Goal: Information Seeking & Learning: Learn about a topic

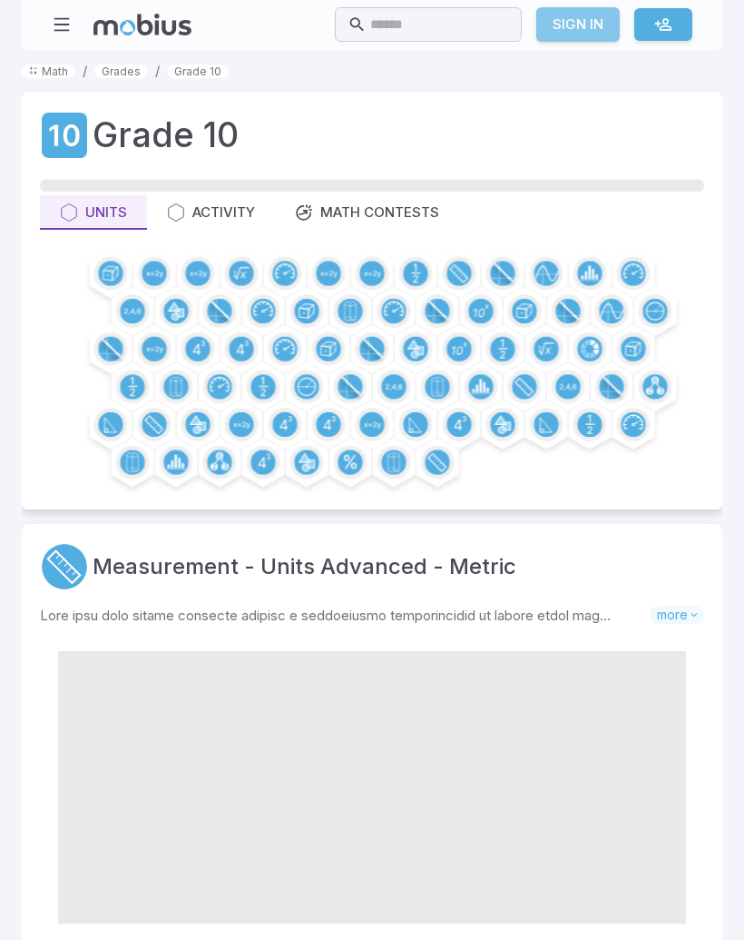
click at [578, 26] on link "Sign In" at bounding box center [579, 24] width 84 height 34
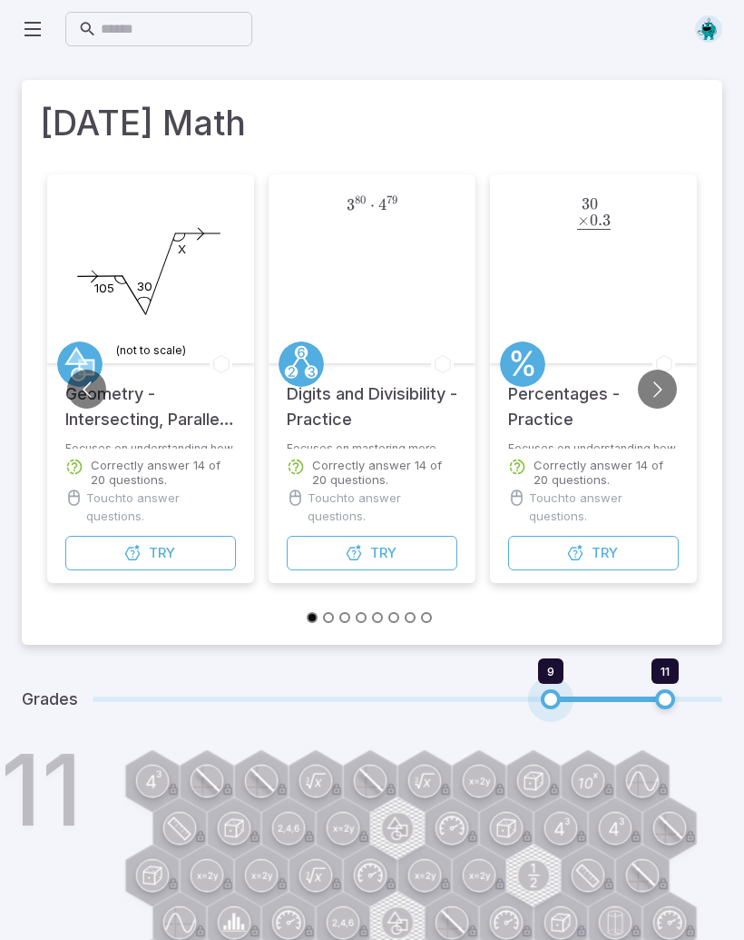
type input "**"
click at [607, 697] on span "10" at bounding box center [608, 699] width 20 height 20
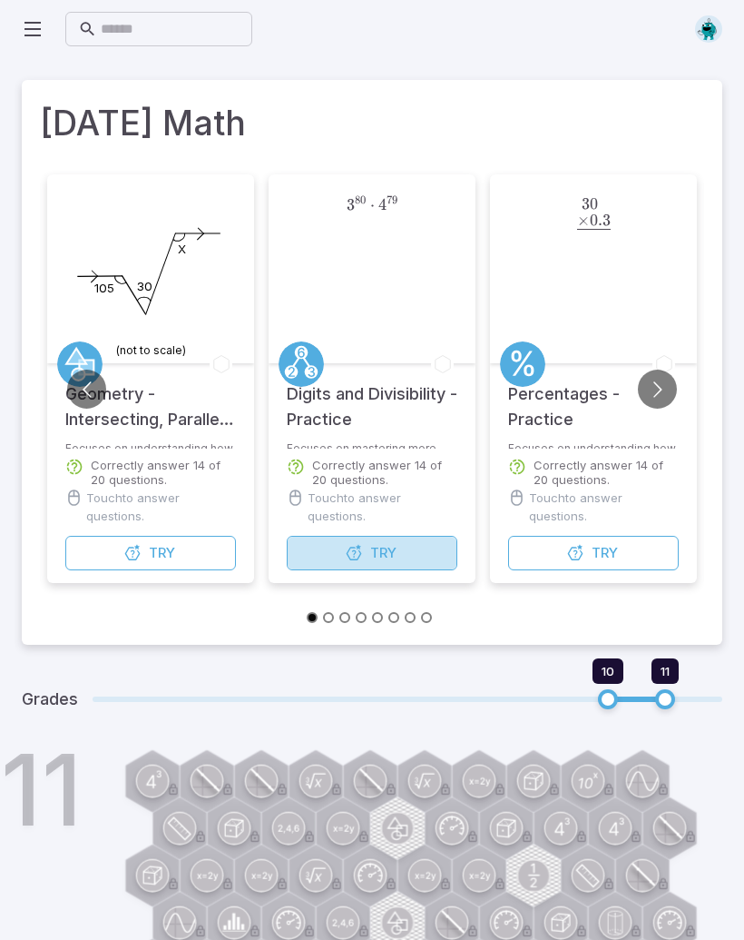
click at [330, 547] on button "Try Unit" at bounding box center [372, 553] width 171 height 34
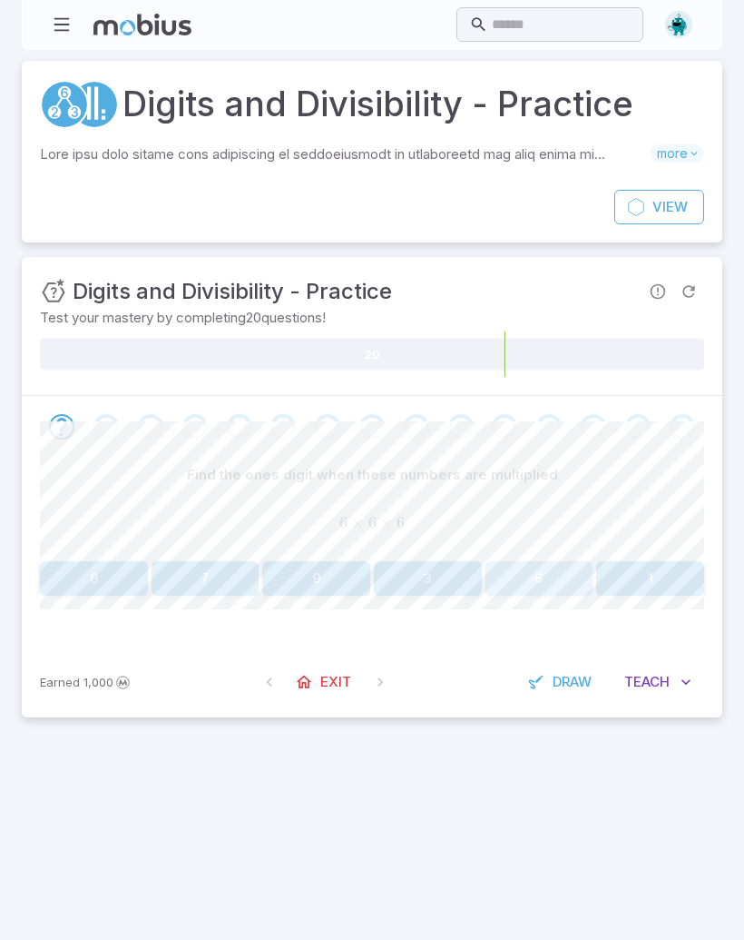
click at [547, 577] on button "6" at bounding box center [540, 578] width 108 height 34
click at [661, 583] on button "4" at bounding box center [650, 578] width 108 height 34
click at [646, 589] on button "1" at bounding box center [650, 578] width 108 height 34
click at [222, 590] on button "1" at bounding box center [206, 578] width 108 height 34
click at [320, 579] on button "6" at bounding box center [316, 578] width 108 height 34
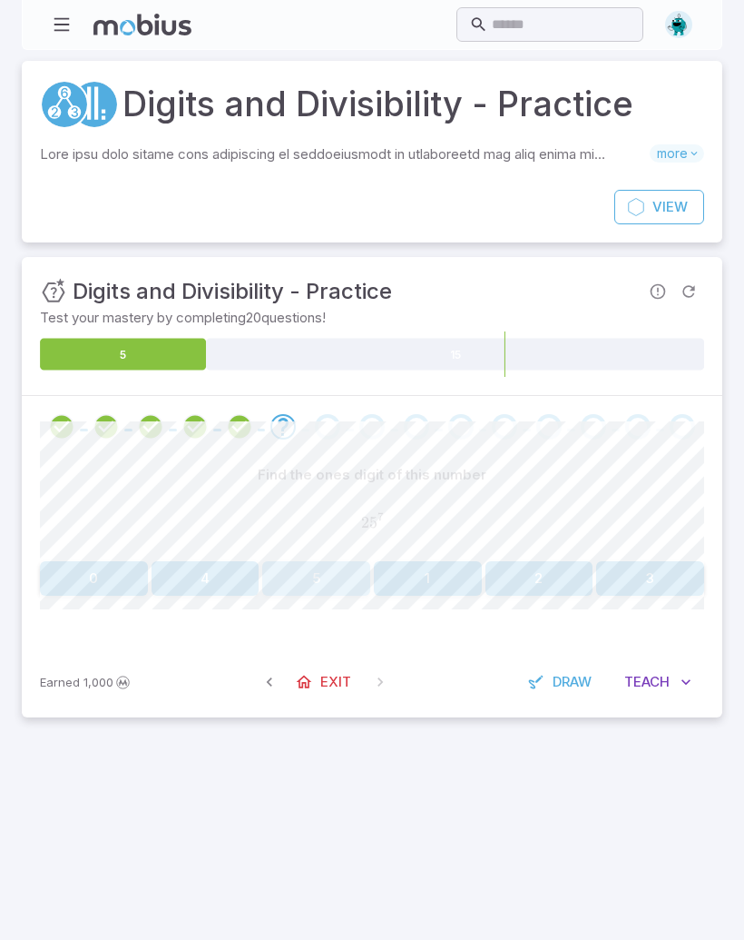
click at [338, 579] on button "5" at bounding box center [316, 578] width 108 height 34
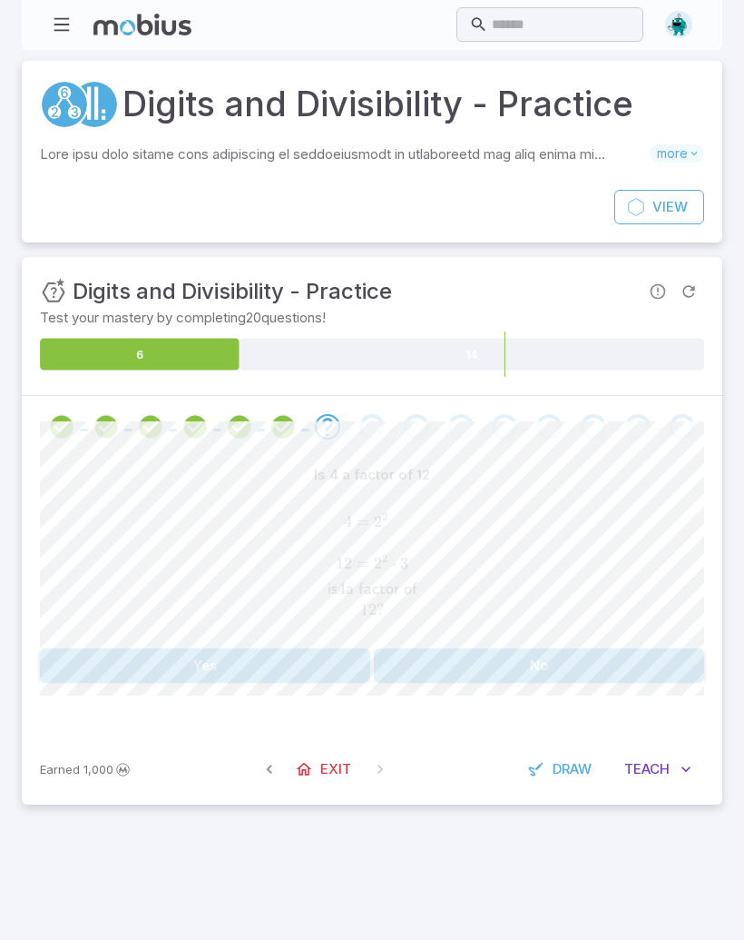
click at [288, 674] on button "Yes" at bounding box center [205, 665] width 330 height 34
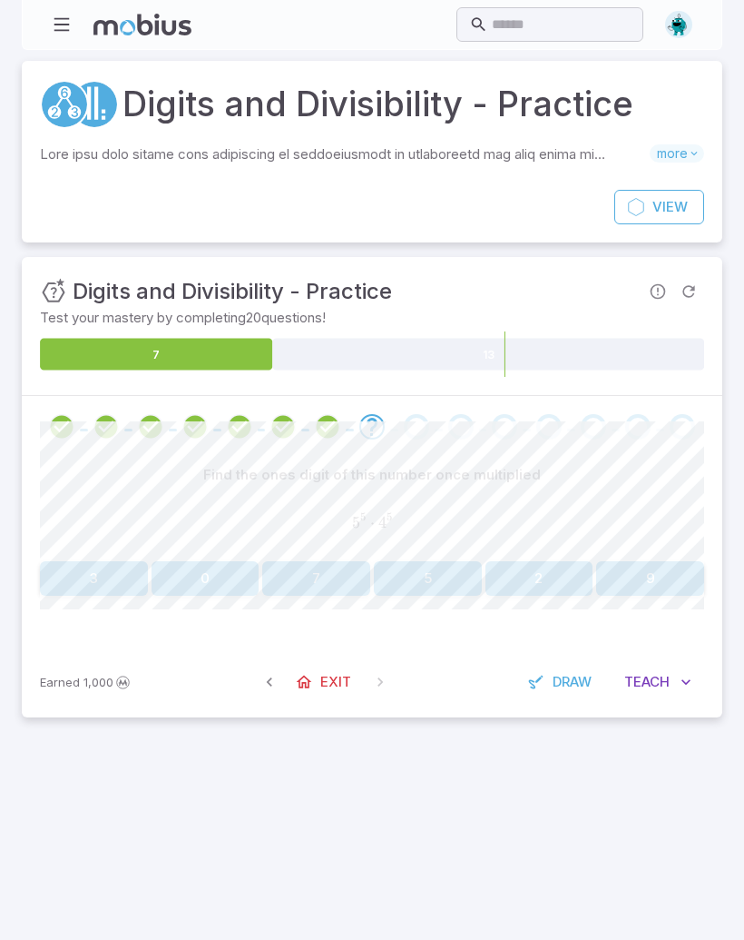
click at [202, 572] on button "0" at bounding box center [206, 578] width 108 height 34
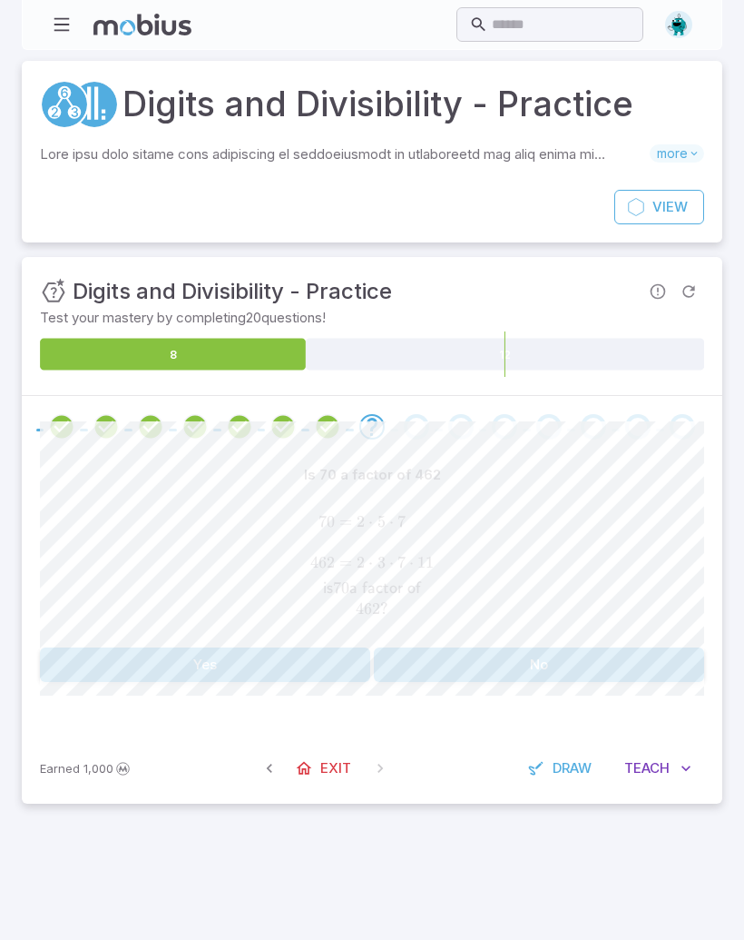
click at [552, 678] on button "No" at bounding box center [539, 664] width 330 height 34
click at [583, 649] on button "No" at bounding box center [539, 664] width 330 height 34
click at [266, 662] on button "Yes" at bounding box center [205, 665] width 330 height 34
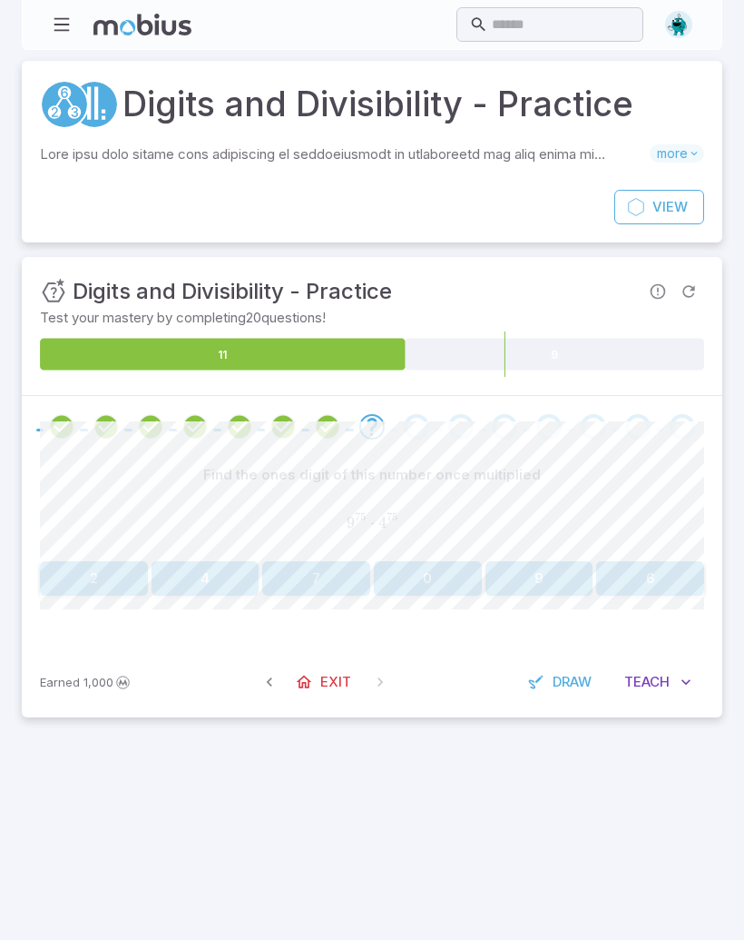
click at [449, 581] on button "0" at bounding box center [428, 578] width 108 height 34
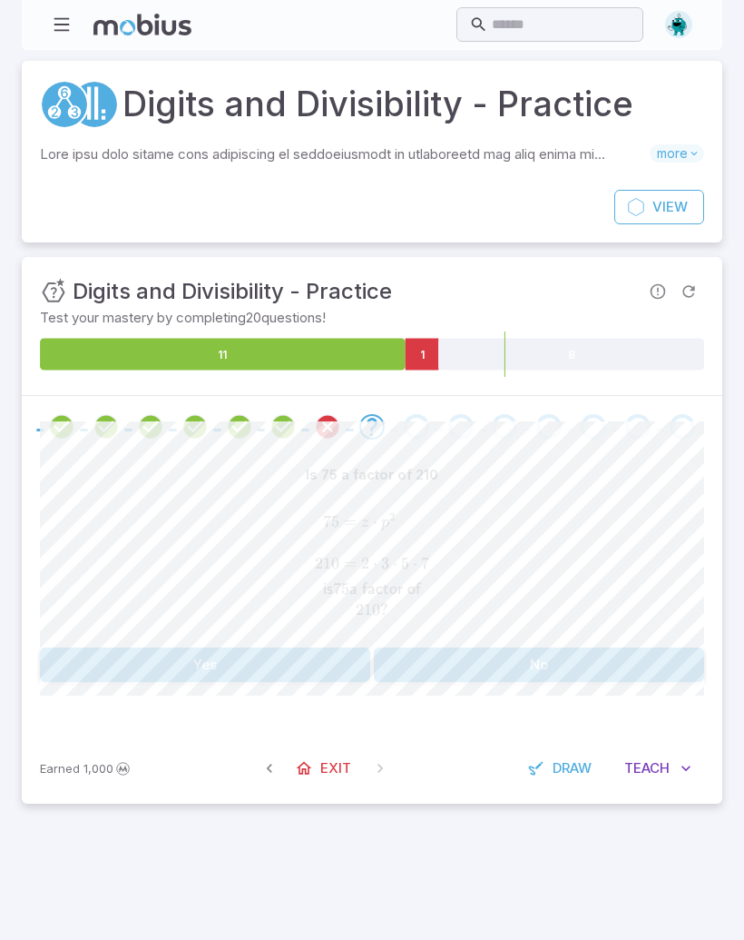
click at [584, 652] on button "No" at bounding box center [539, 664] width 330 height 34
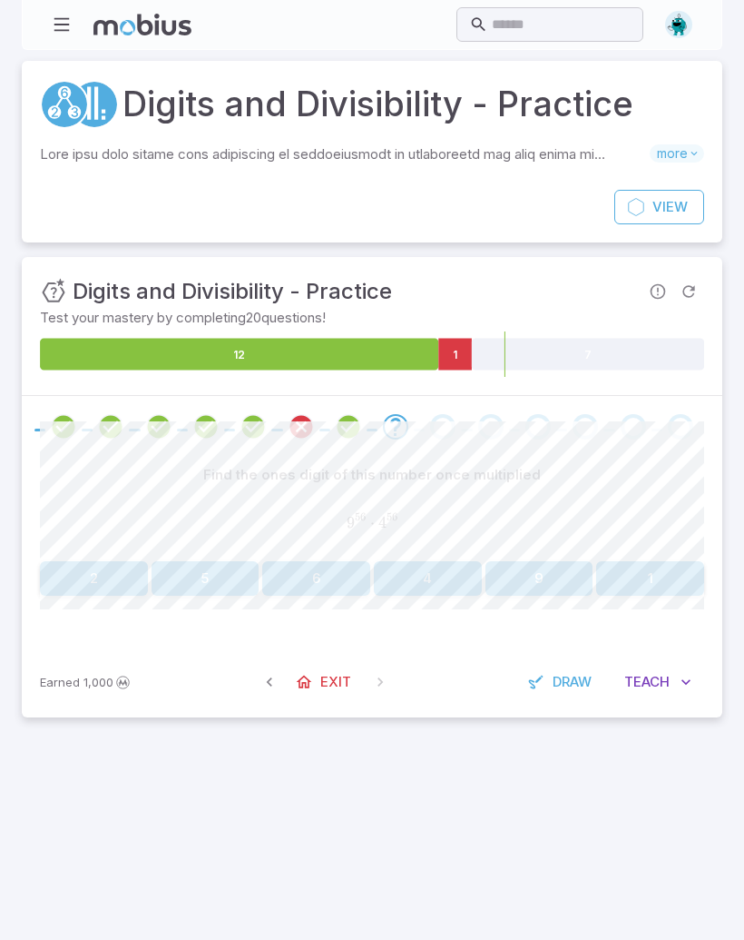
click at [330, 581] on button "6" at bounding box center [316, 578] width 108 height 34
click at [314, 575] on button "6" at bounding box center [316, 578] width 108 height 34
click at [458, 561] on button "2" at bounding box center [428, 578] width 108 height 34
click at [328, 582] on button "2" at bounding box center [316, 578] width 108 height 34
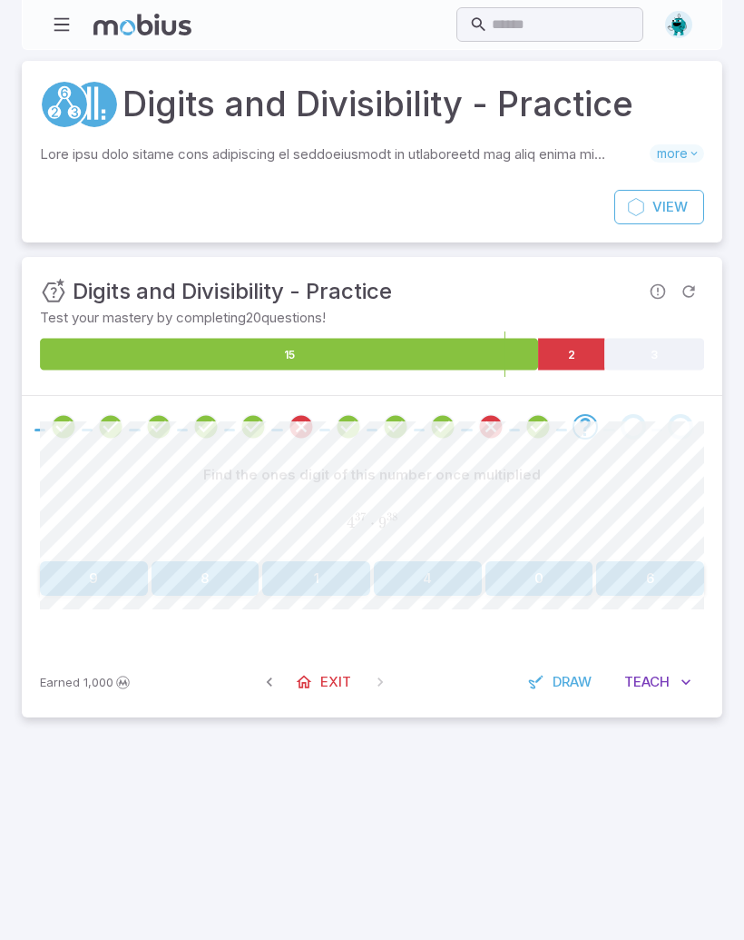
click at [655, 577] on button "6" at bounding box center [650, 578] width 108 height 34
click at [661, 578] on button "2" at bounding box center [650, 578] width 108 height 34
click at [428, 575] on button "4" at bounding box center [428, 578] width 108 height 34
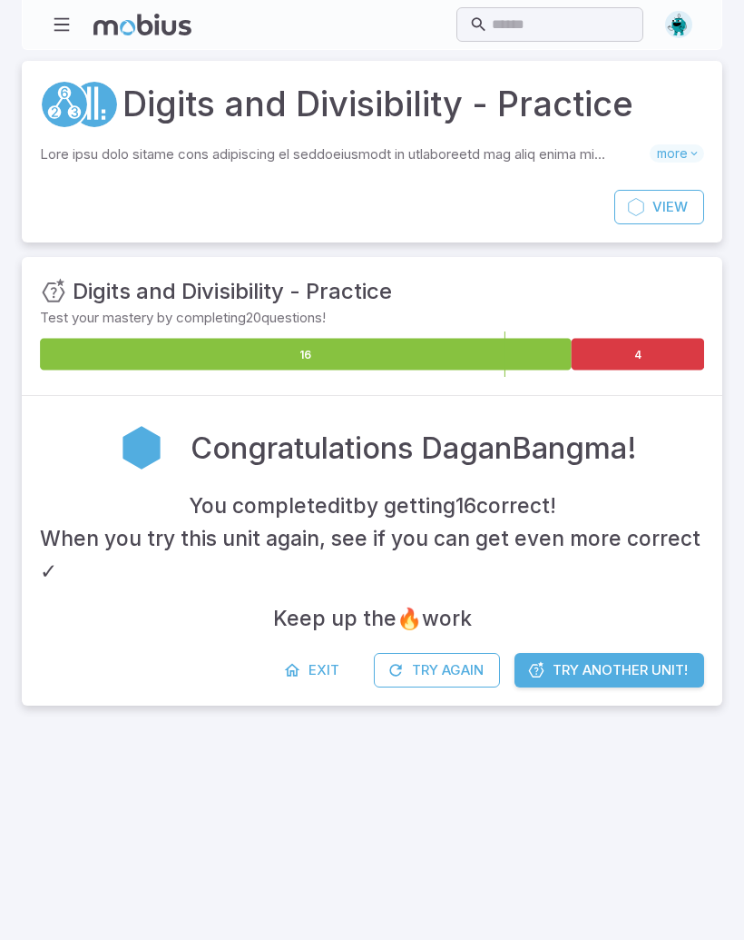
click at [650, 660] on span "Try Another Unit!" at bounding box center [620, 670] width 135 height 20
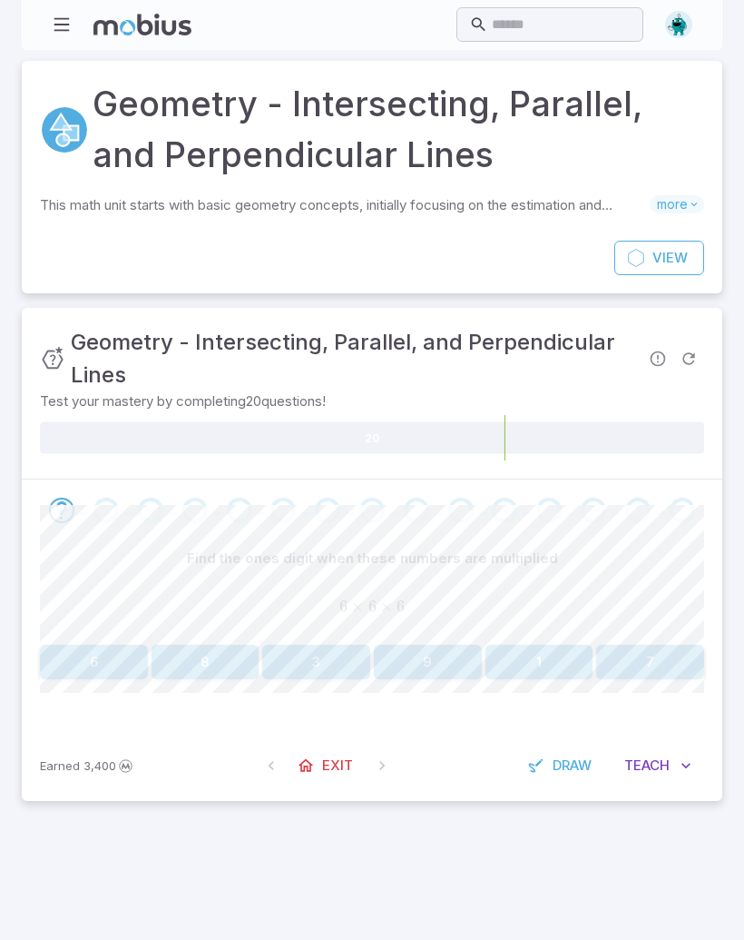
click at [336, 762] on span "Exit" at bounding box center [337, 765] width 31 height 20
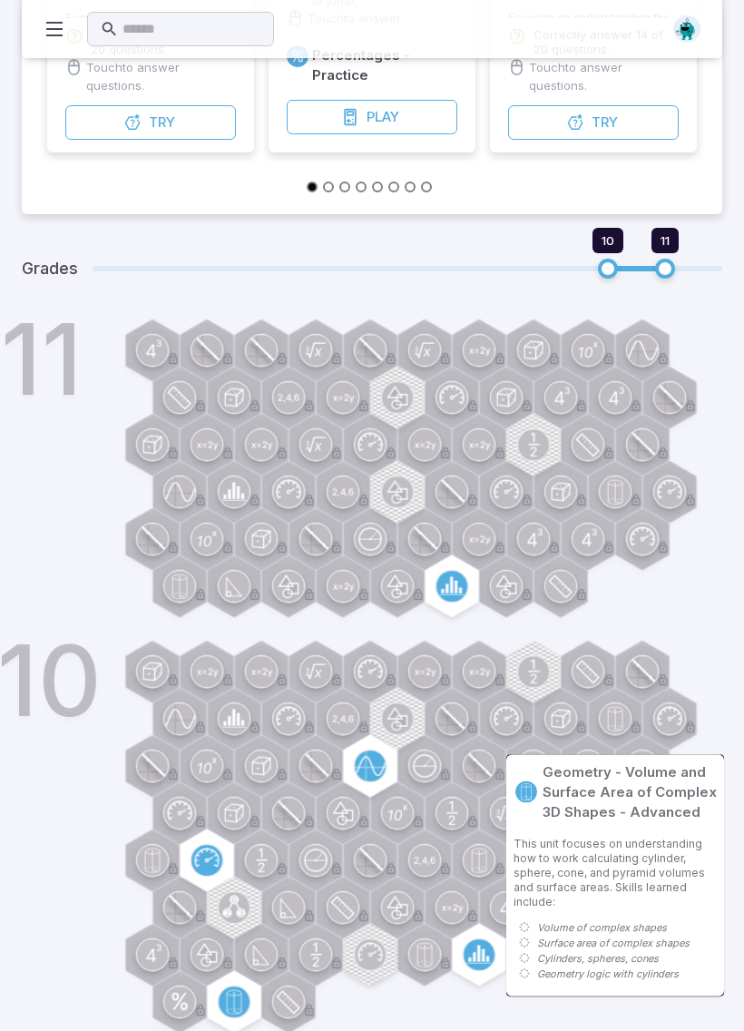
scroll to position [462, 0]
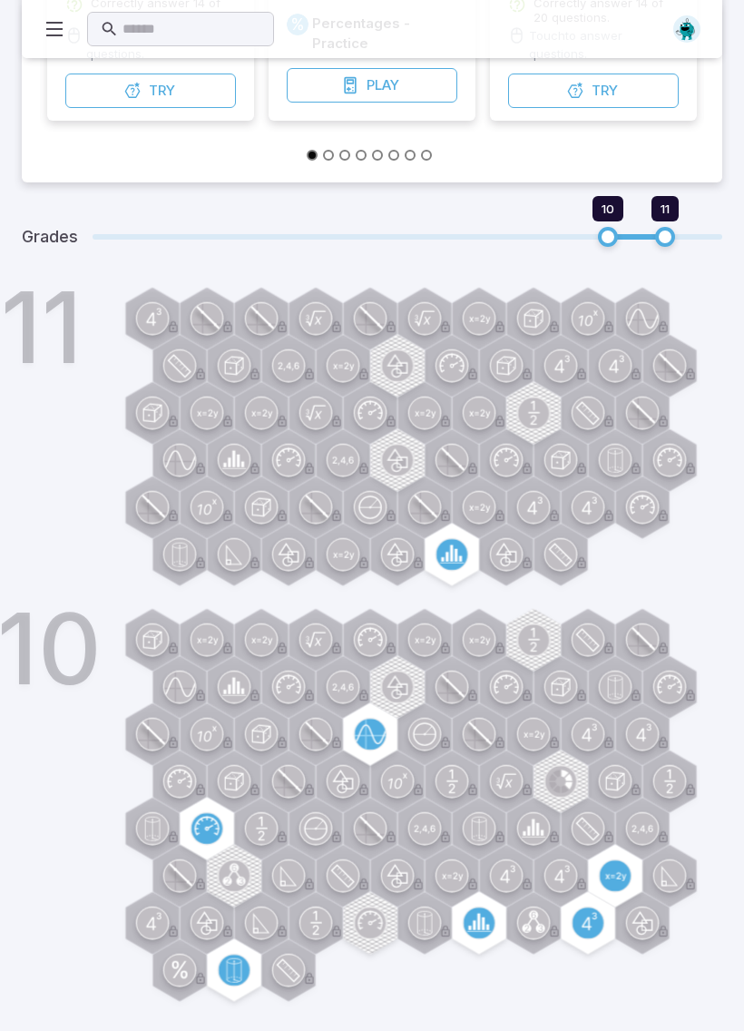
click at [619, 868] on div "10" at bounding box center [398, 812] width 650 height 398
click at [614, 871] on div "10" at bounding box center [398, 812] width 650 height 398
click at [613, 870] on div "10" at bounding box center [398, 812] width 650 height 398
click at [622, 866] on div "10" at bounding box center [398, 812] width 650 height 398
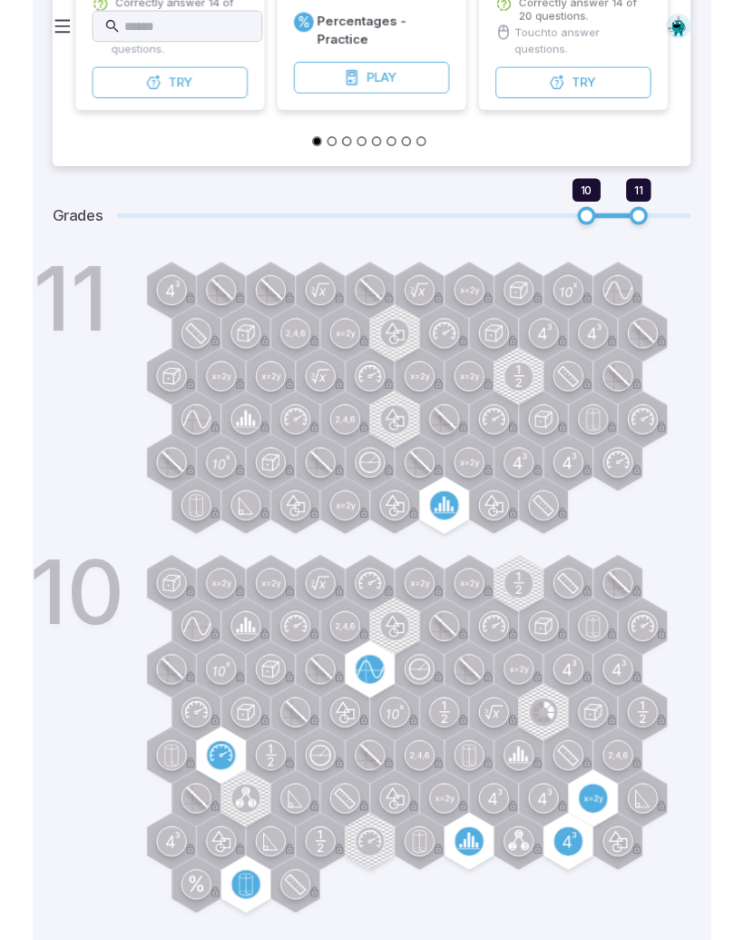
scroll to position [0, 0]
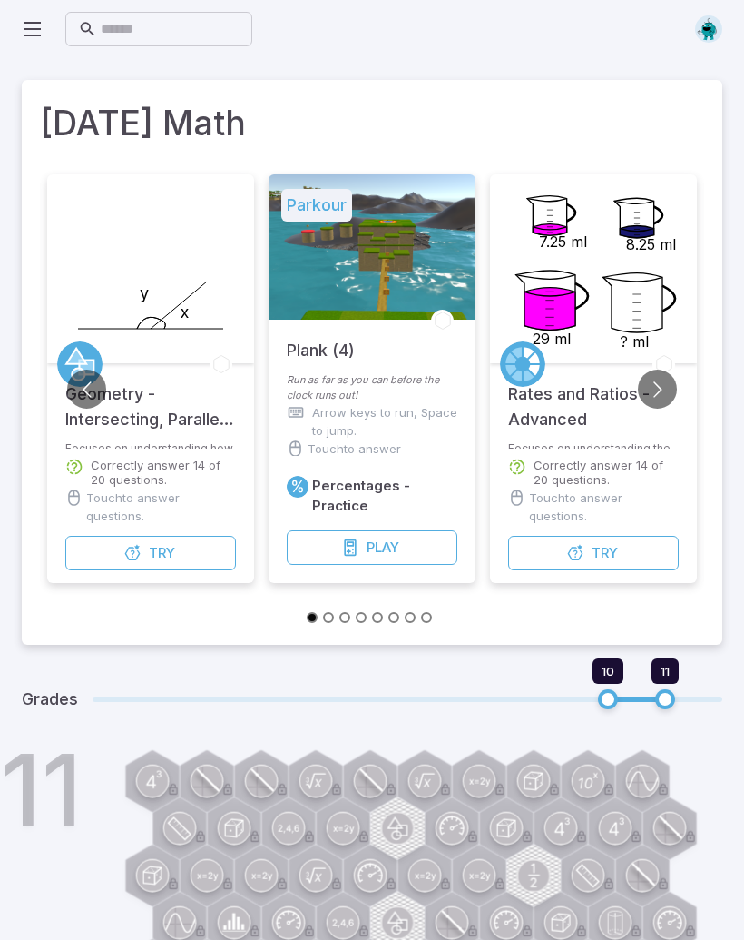
click at [654, 373] on button "Go to next slide" at bounding box center [657, 389] width 39 height 39
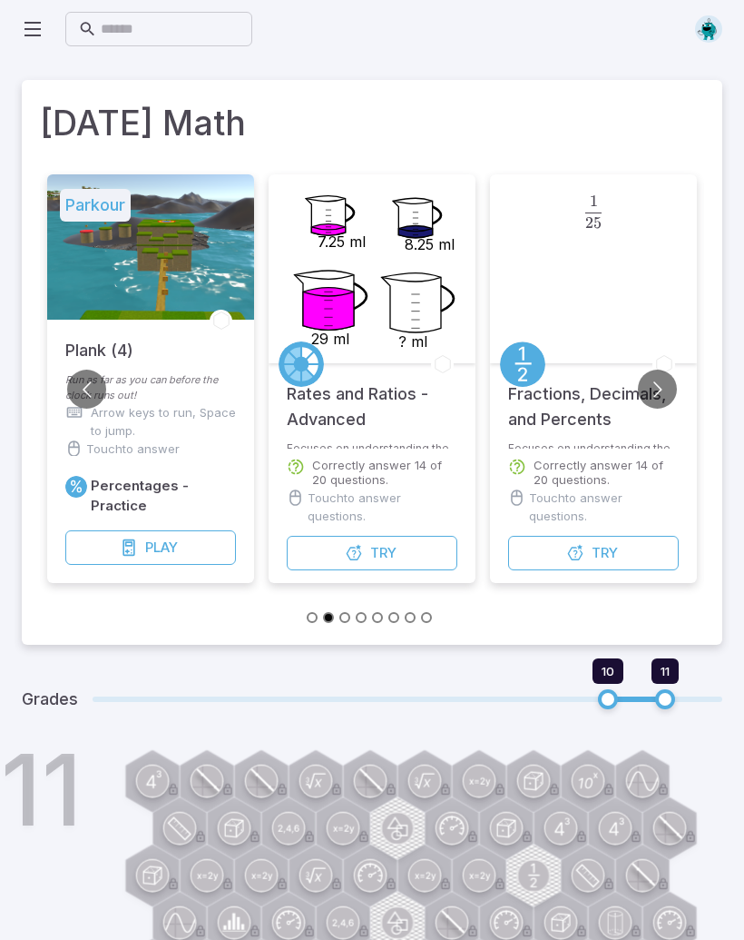
click at [656, 388] on button "Go to next slide" at bounding box center [657, 389] width 39 height 39
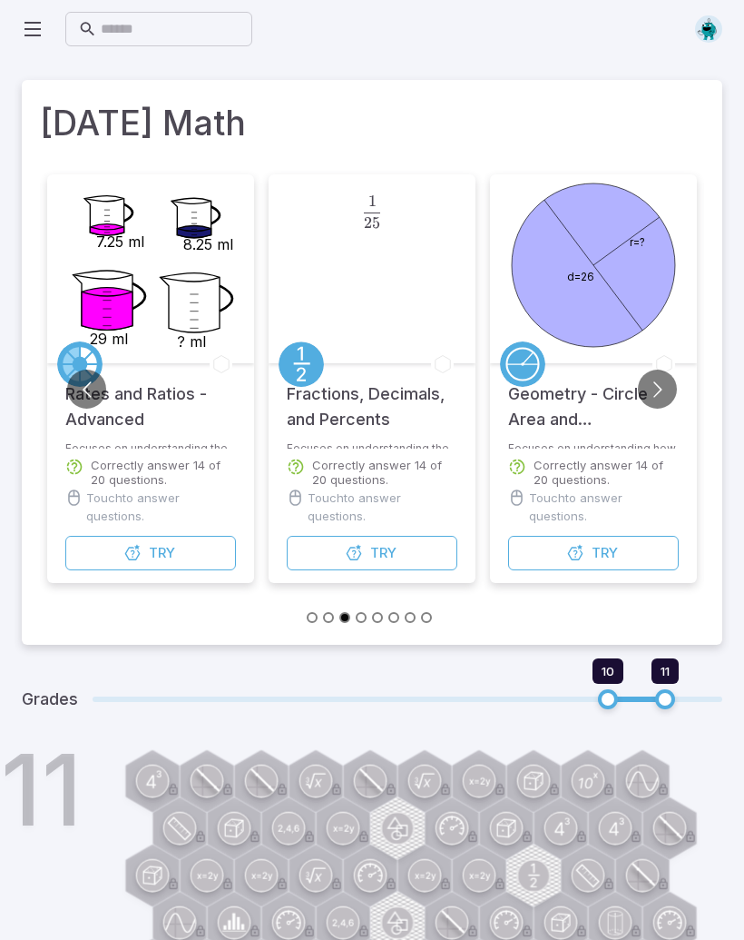
click at [657, 398] on button "Go to next slide" at bounding box center [657, 389] width 39 height 39
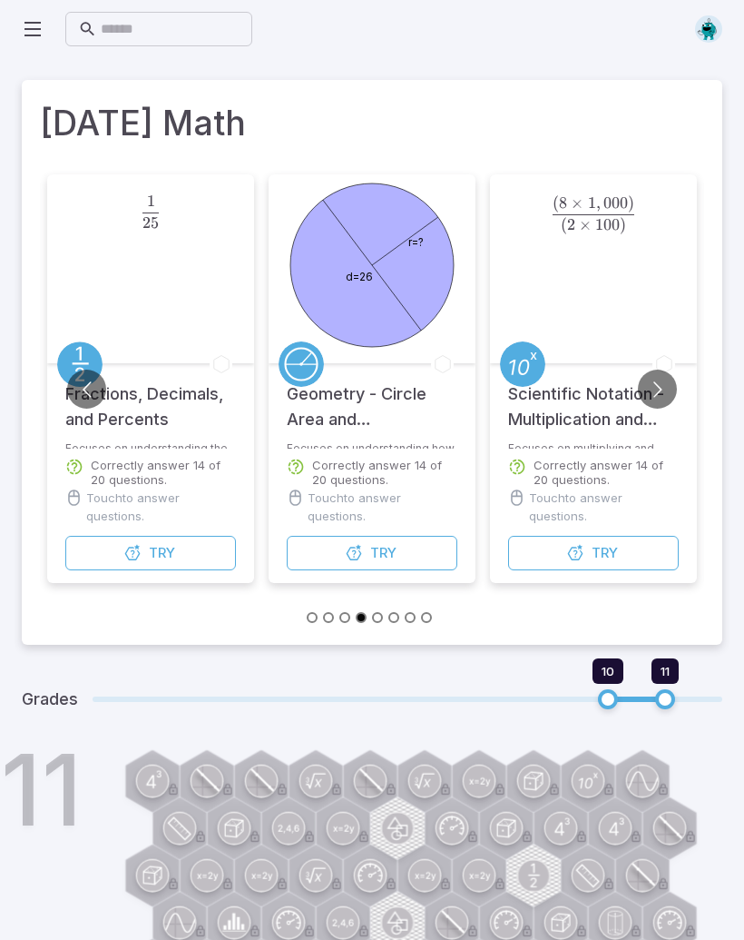
click at [661, 400] on button "Go to next slide" at bounding box center [657, 389] width 39 height 39
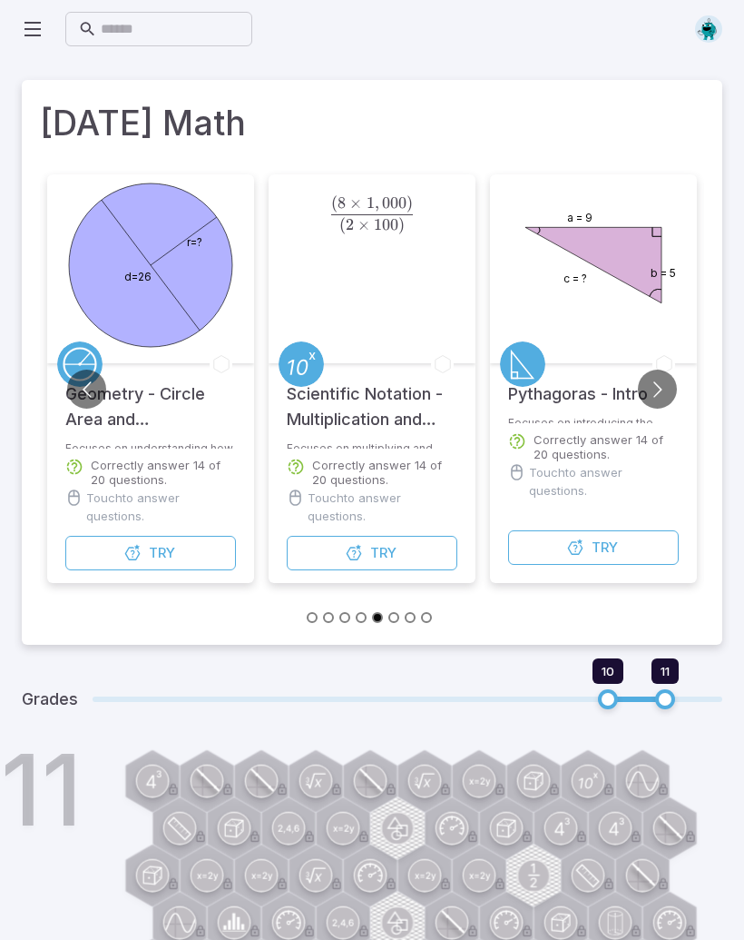
click at [665, 390] on button "Go to next slide" at bounding box center [657, 389] width 39 height 39
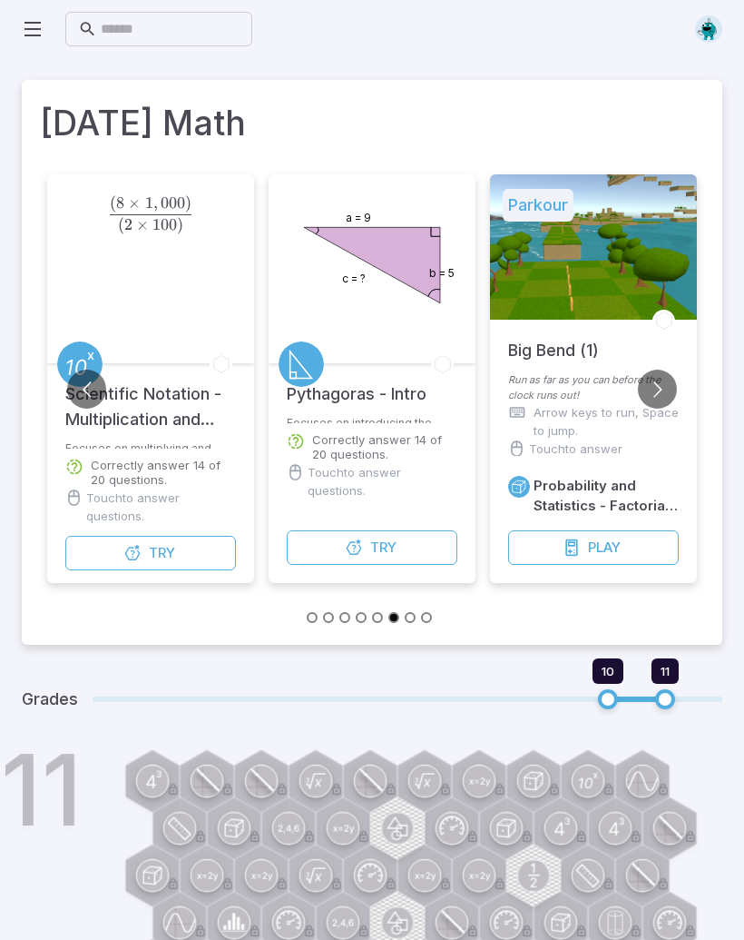
click at [667, 388] on button "Go to next slide" at bounding box center [657, 389] width 39 height 39
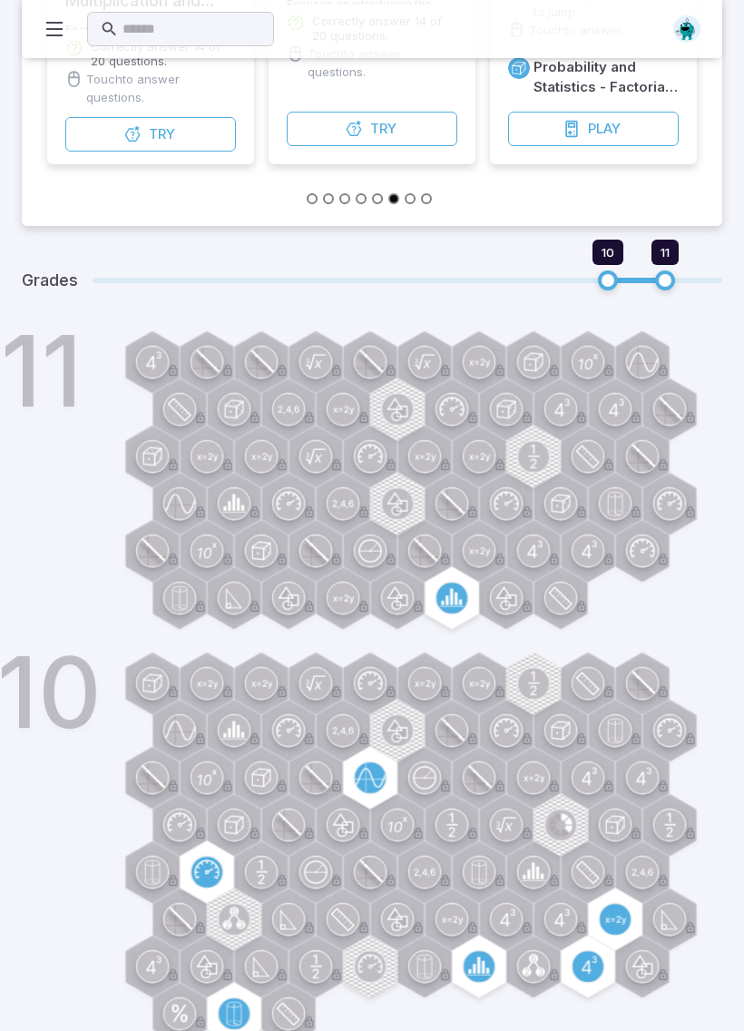
scroll to position [462, 0]
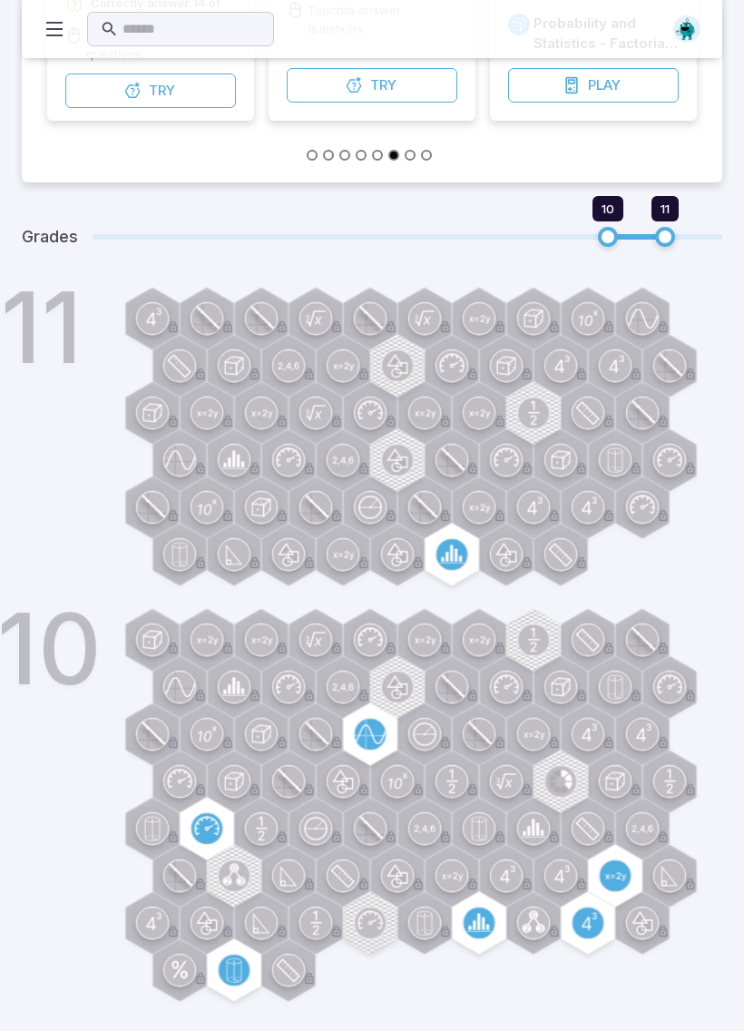
click at [621, 868] on div "10" at bounding box center [398, 812] width 650 height 398
click at [618, 873] on div "10" at bounding box center [398, 812] width 650 height 398
click at [57, 26] on icon at bounding box center [55, 29] width 22 height 22
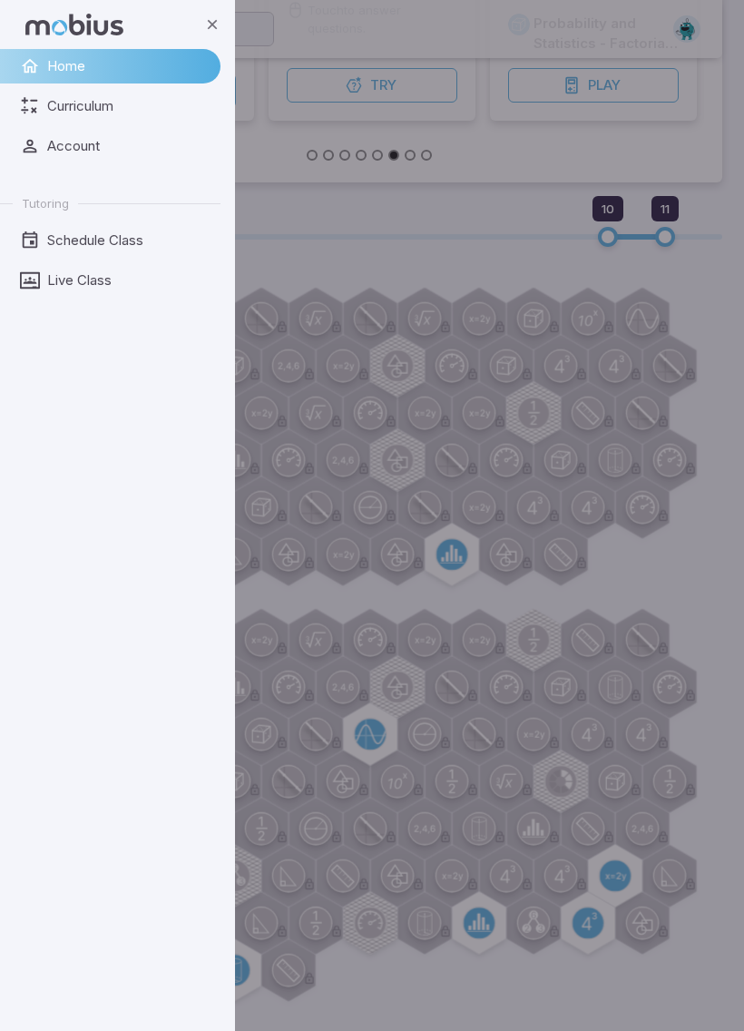
click at [86, 277] on span "Live Class" at bounding box center [127, 281] width 161 height 20
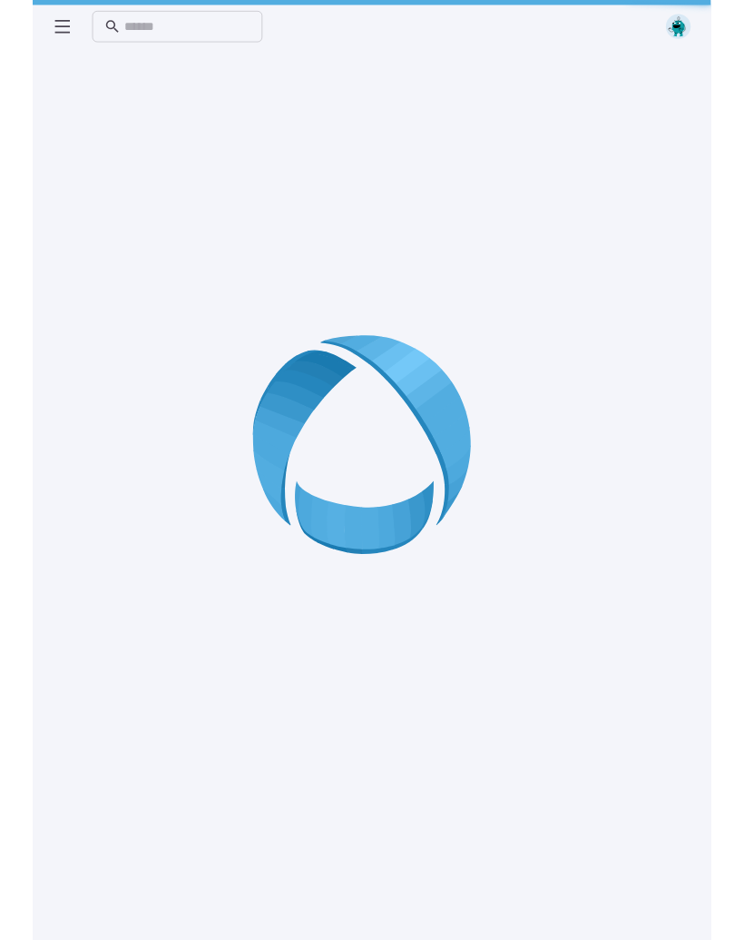
scroll to position [0, 0]
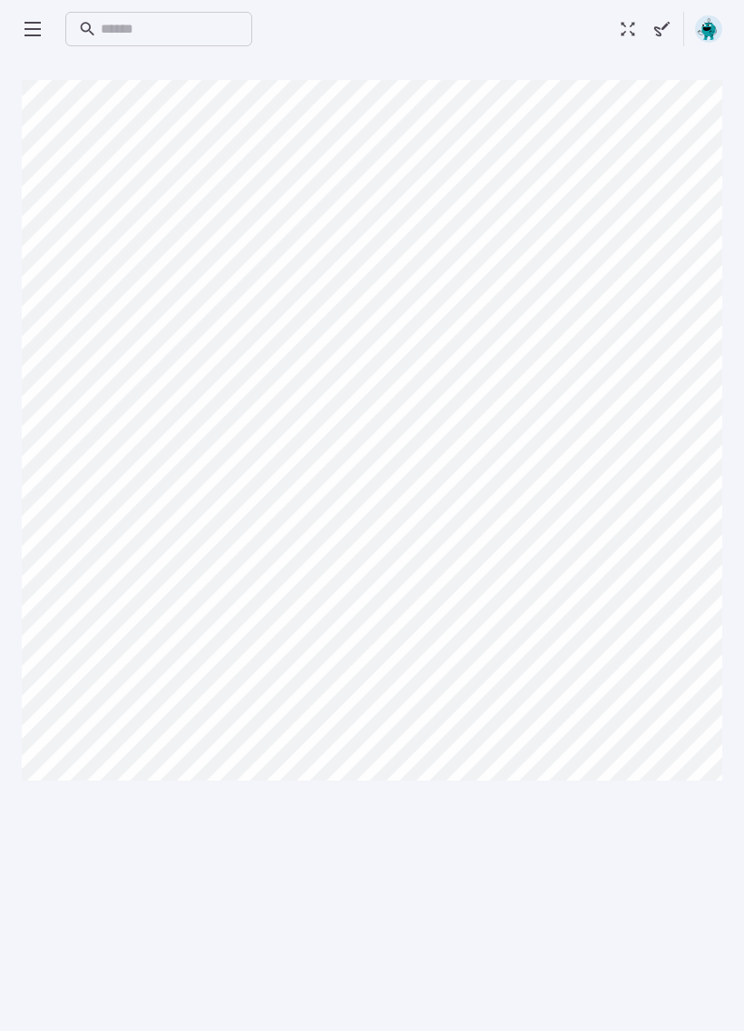
click at [35, 31] on icon at bounding box center [33, 29] width 22 height 22
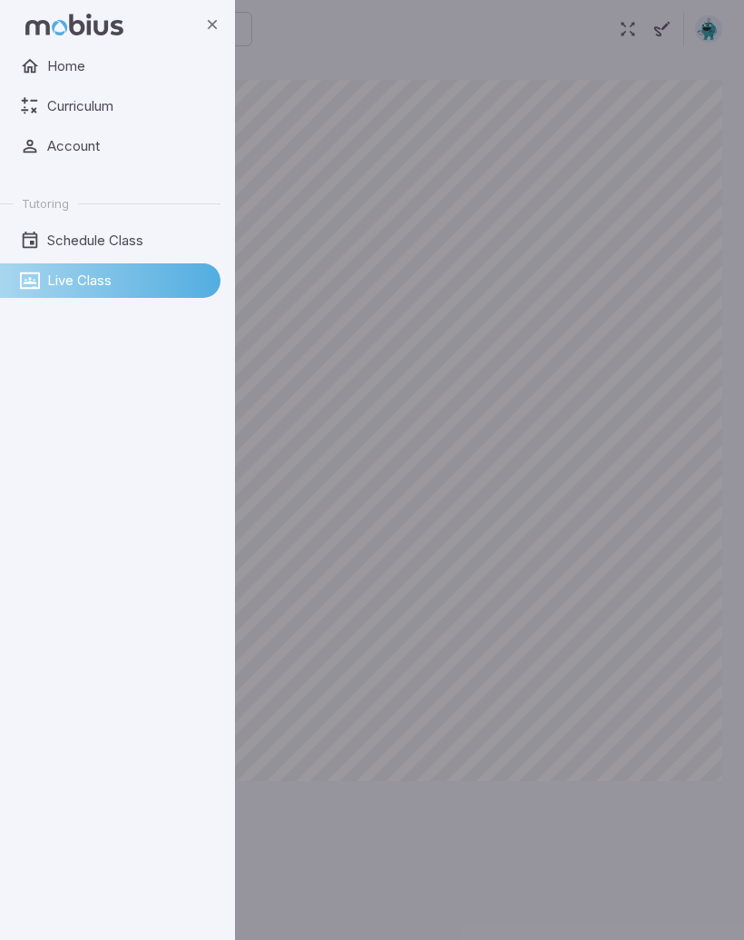
click at [46, 61] on link "Home" at bounding box center [110, 66] width 221 height 34
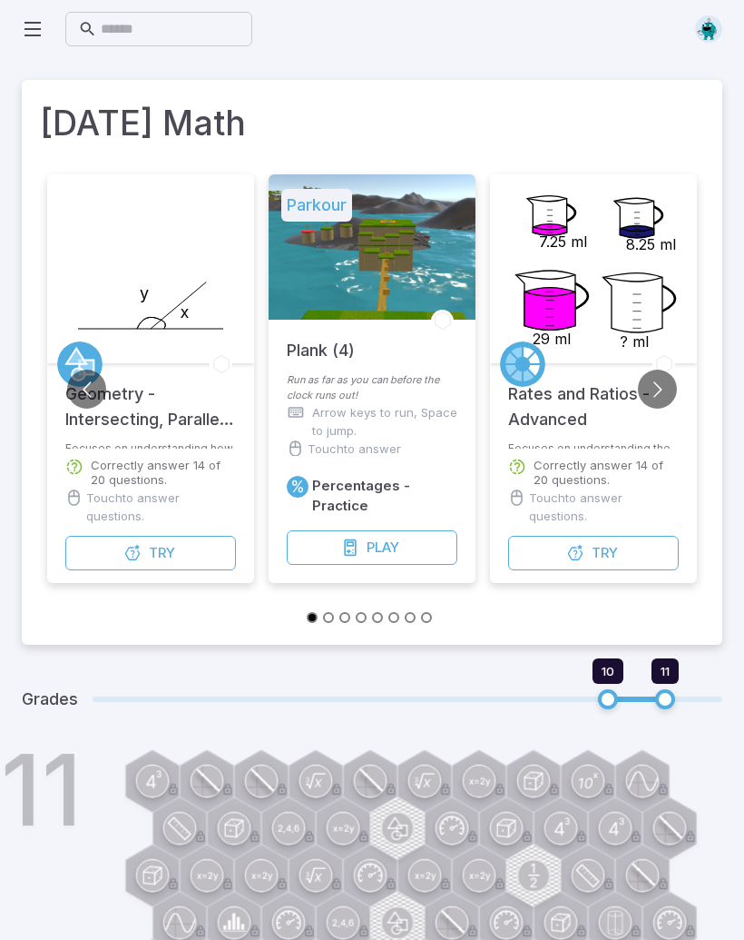
click at [702, 32] on img at bounding box center [708, 28] width 27 height 27
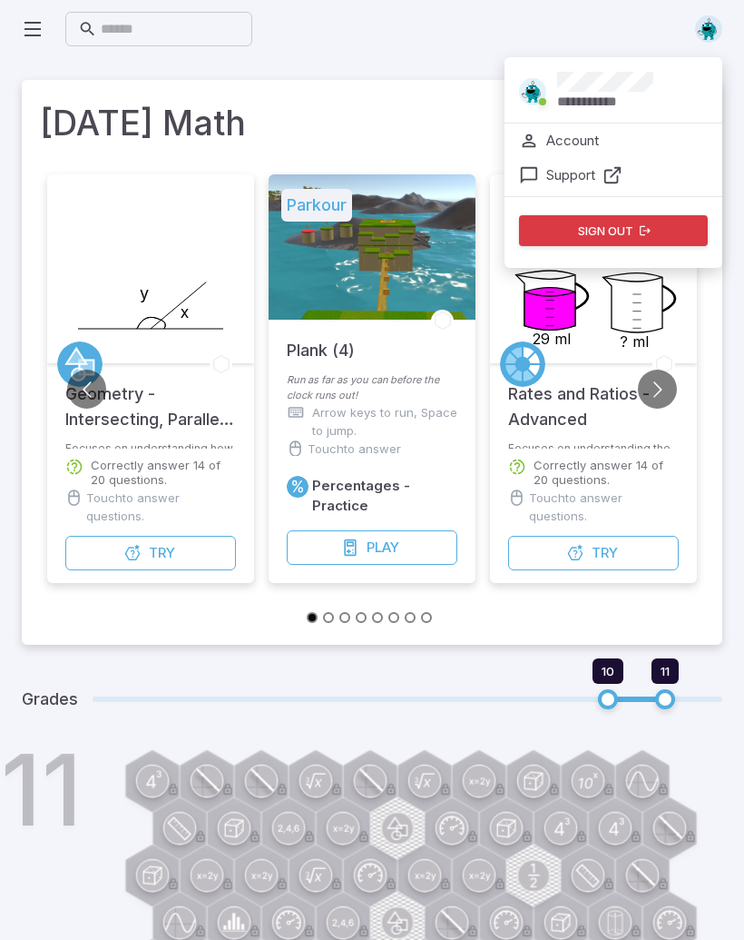
click at [702, 36] on img at bounding box center [708, 28] width 27 height 27
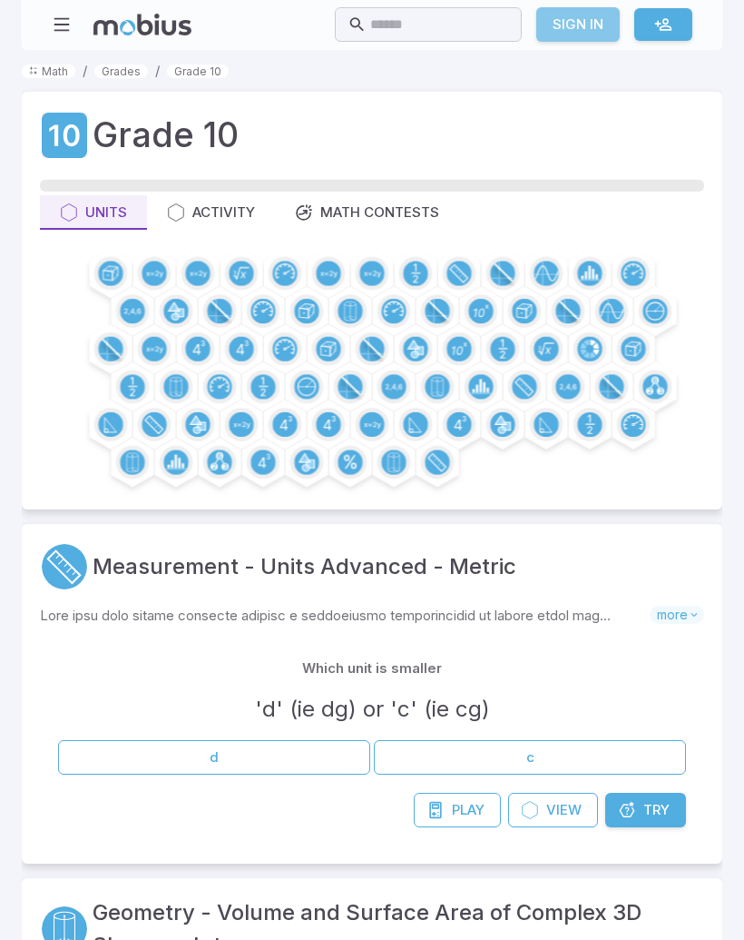
click at [586, 33] on link "Sign In" at bounding box center [579, 24] width 84 height 34
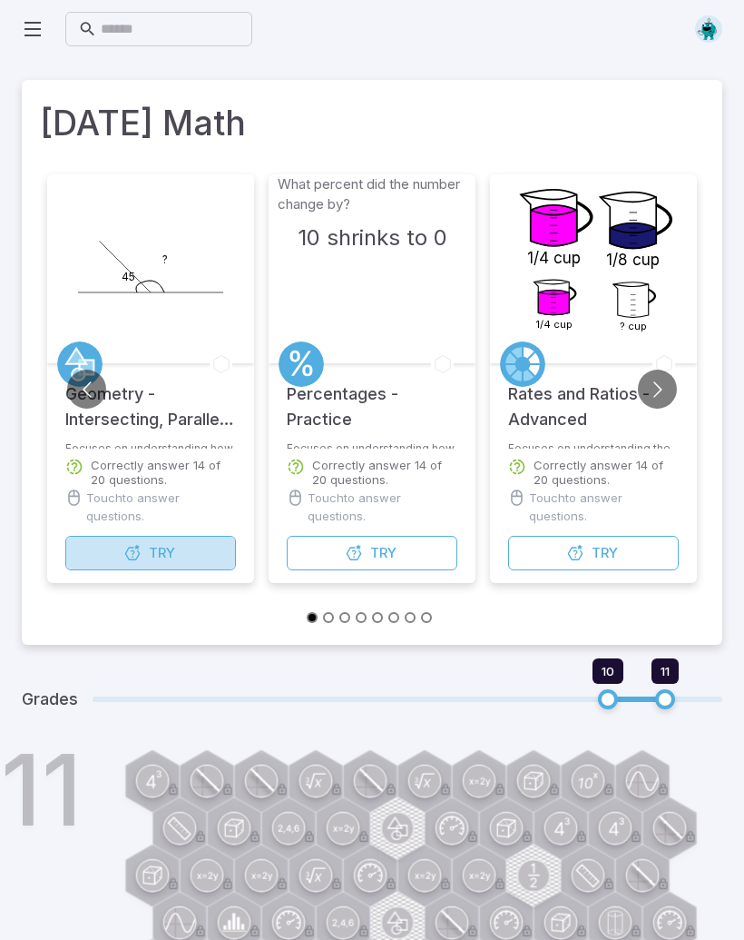
click at [211, 544] on button "Try Unit" at bounding box center [150, 553] width 171 height 34
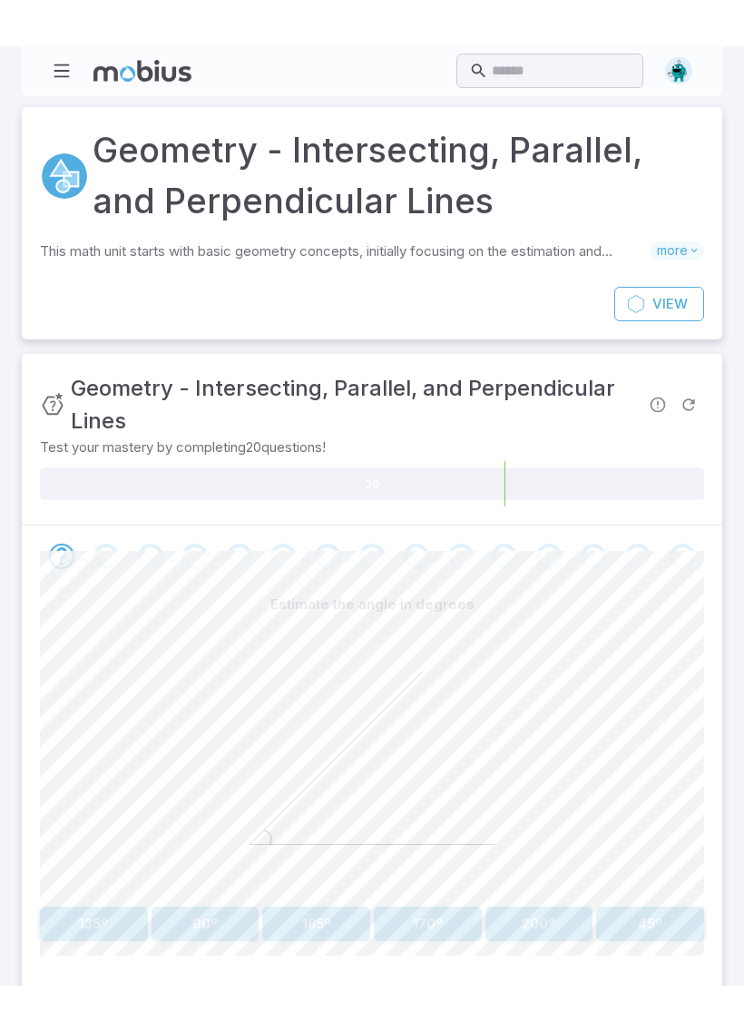
scroll to position [9, 0]
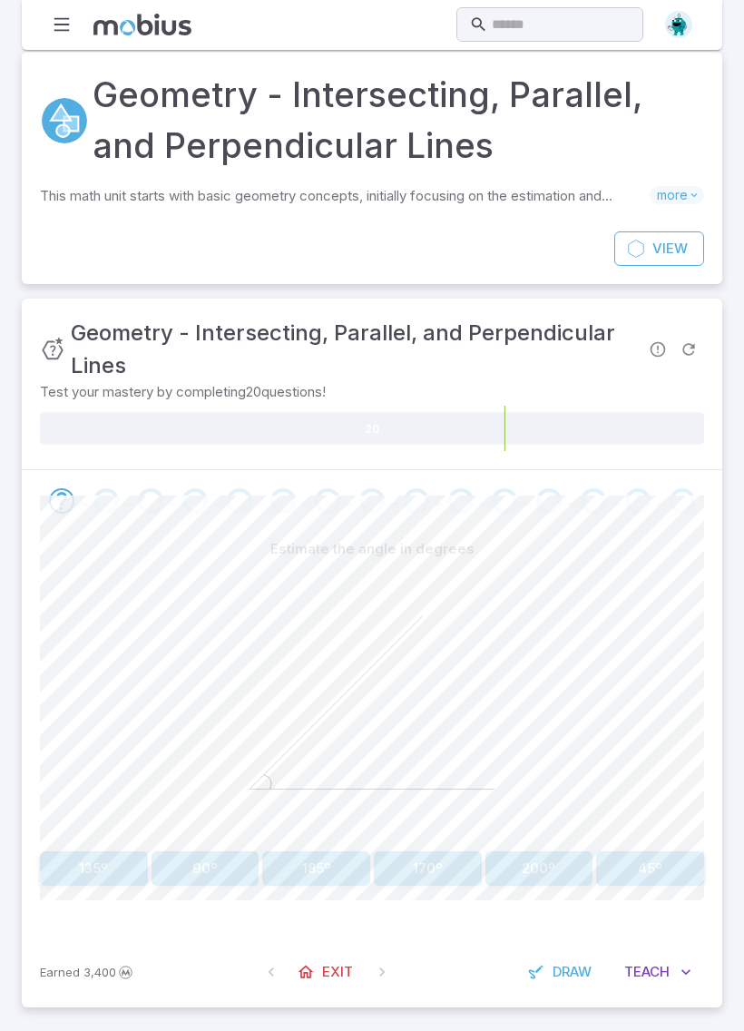
click at [667, 862] on button "45º" at bounding box center [650, 869] width 108 height 34
click at [303, 860] on button "60º" at bounding box center [316, 869] width 108 height 34
click at [339, 857] on button "20º" at bounding box center [316, 869] width 108 height 34
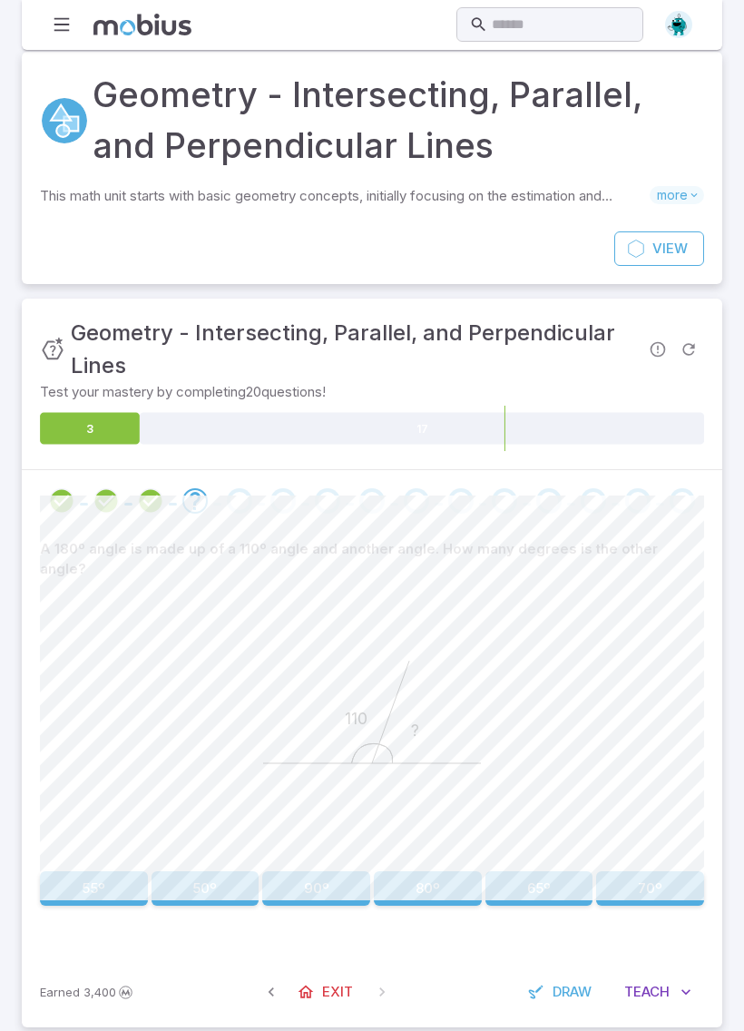
click at [628, 872] on button "70º" at bounding box center [650, 889] width 108 height 34
click at [302, 872] on button "85º" at bounding box center [316, 889] width 108 height 34
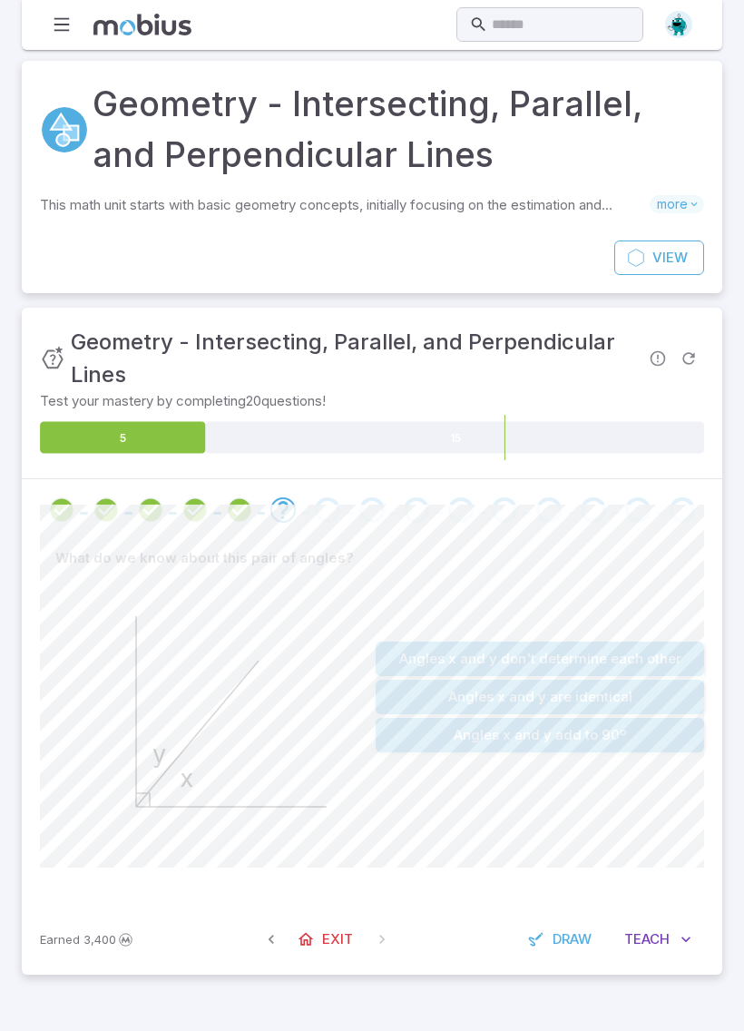
scroll to position [0, 0]
click at [636, 738] on button "Angles x and y add to 90º" at bounding box center [540, 735] width 329 height 34
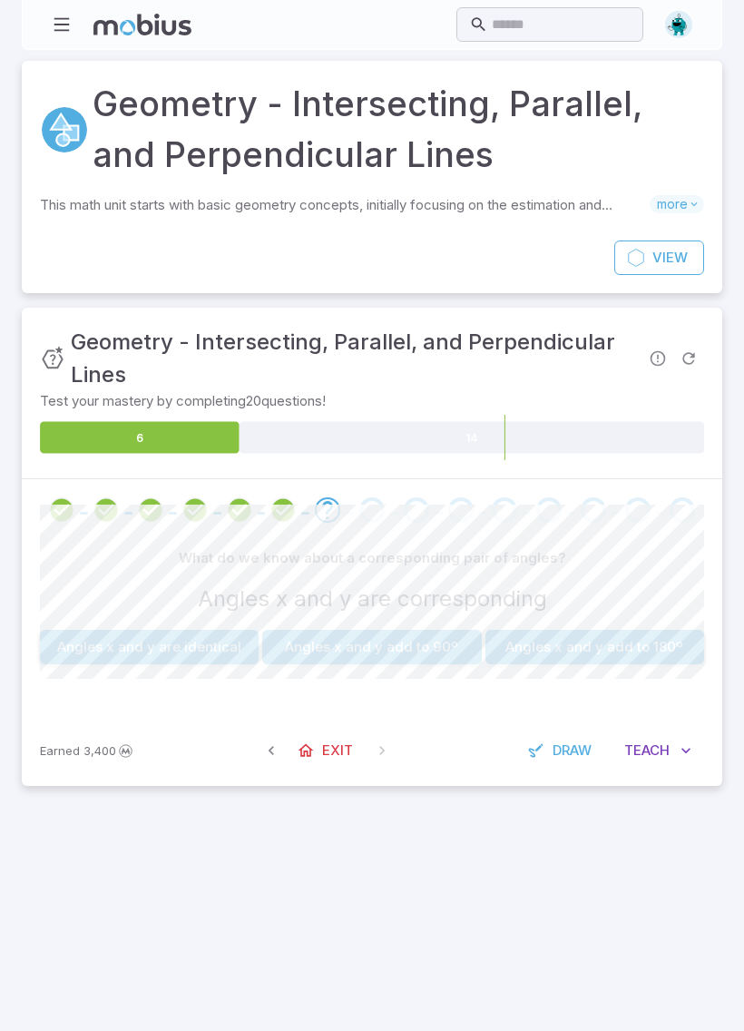
click at [434, 637] on button "Angles x and y add to 90º" at bounding box center [371, 647] width 219 height 34
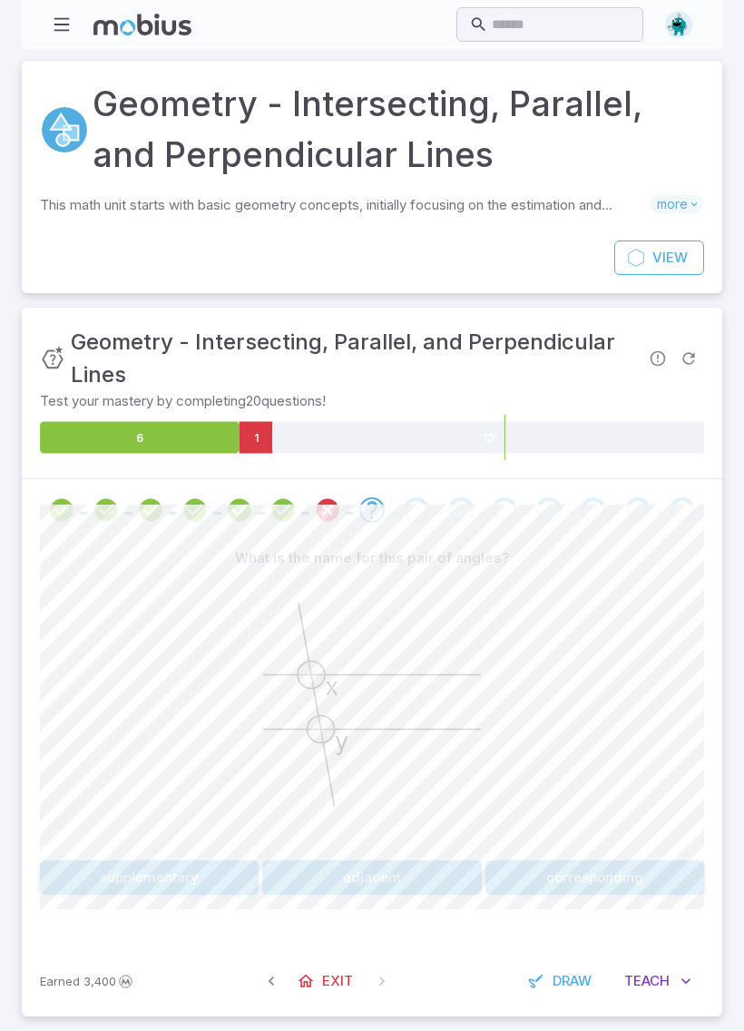
click at [618, 887] on button "corresponding" at bounding box center [595, 878] width 219 height 34
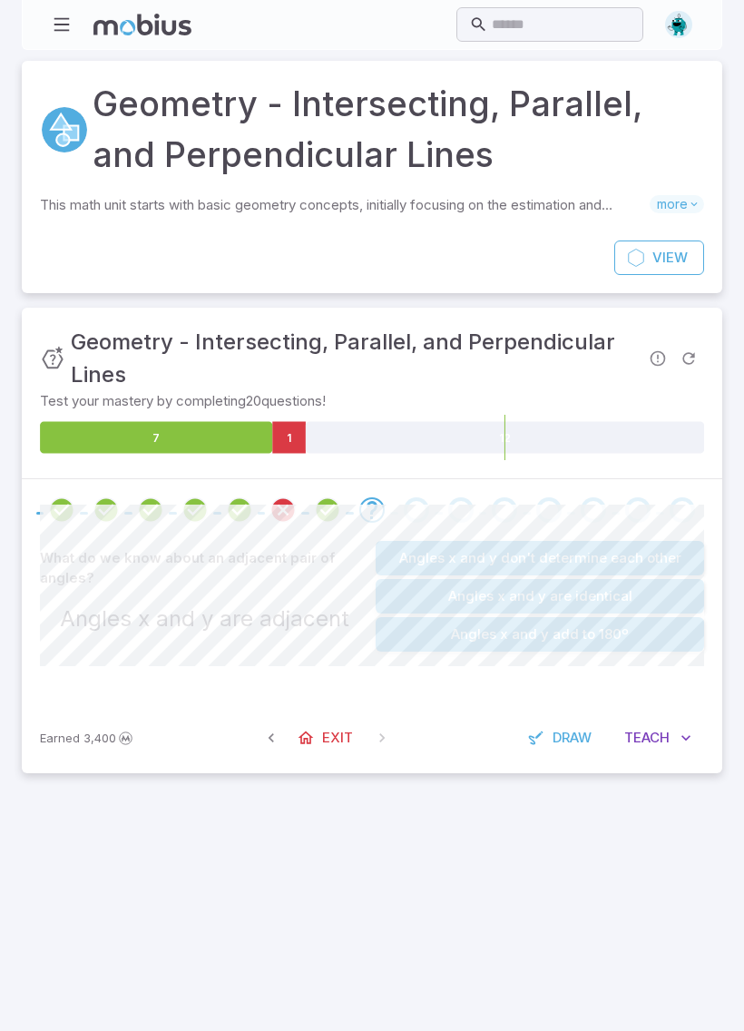
click at [647, 589] on button "Angles x and y are identical" at bounding box center [540, 596] width 329 height 34
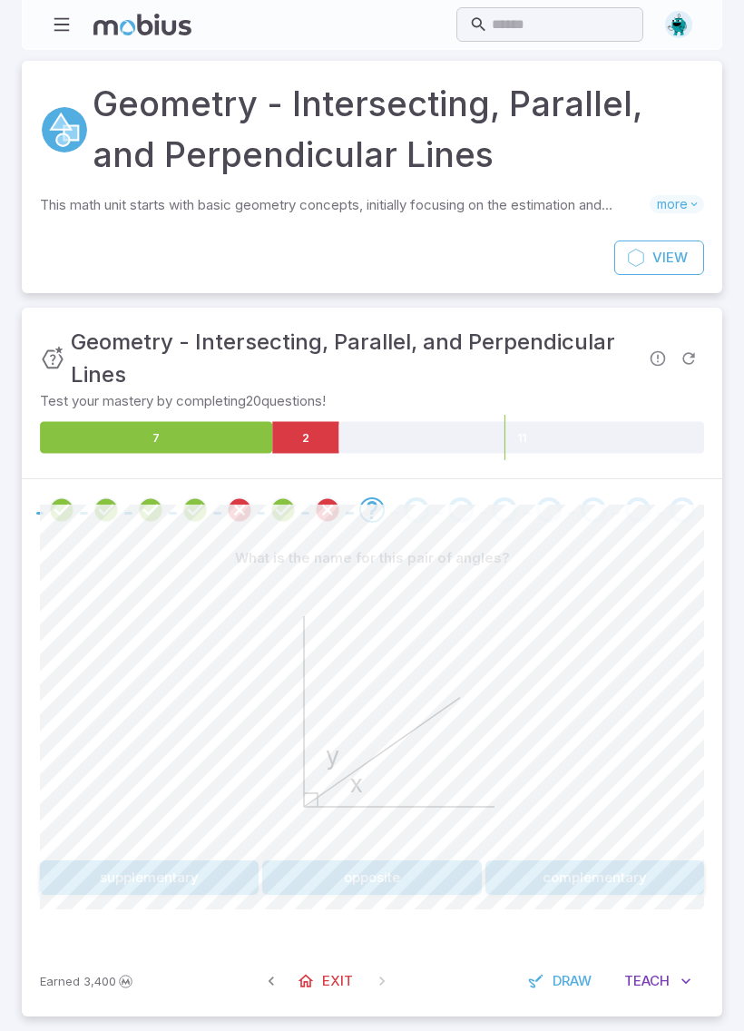
scroll to position [9, 0]
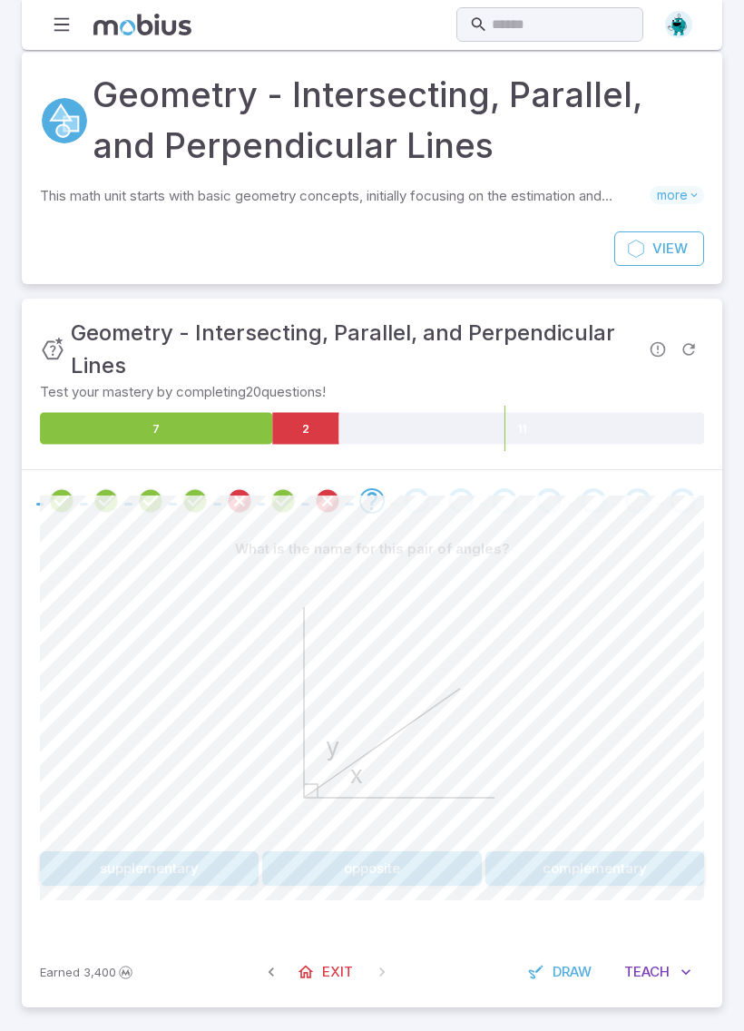
click at [189, 872] on button "supplementary" at bounding box center [149, 869] width 219 height 34
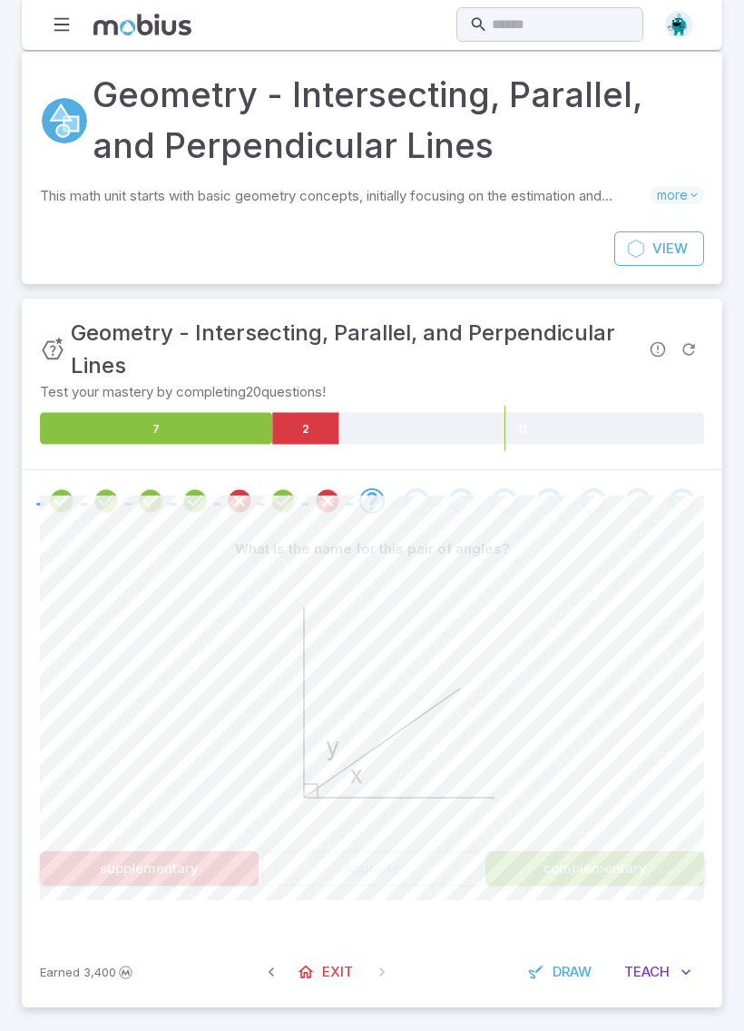
click at [578, 879] on button "complementary" at bounding box center [595, 869] width 219 height 34
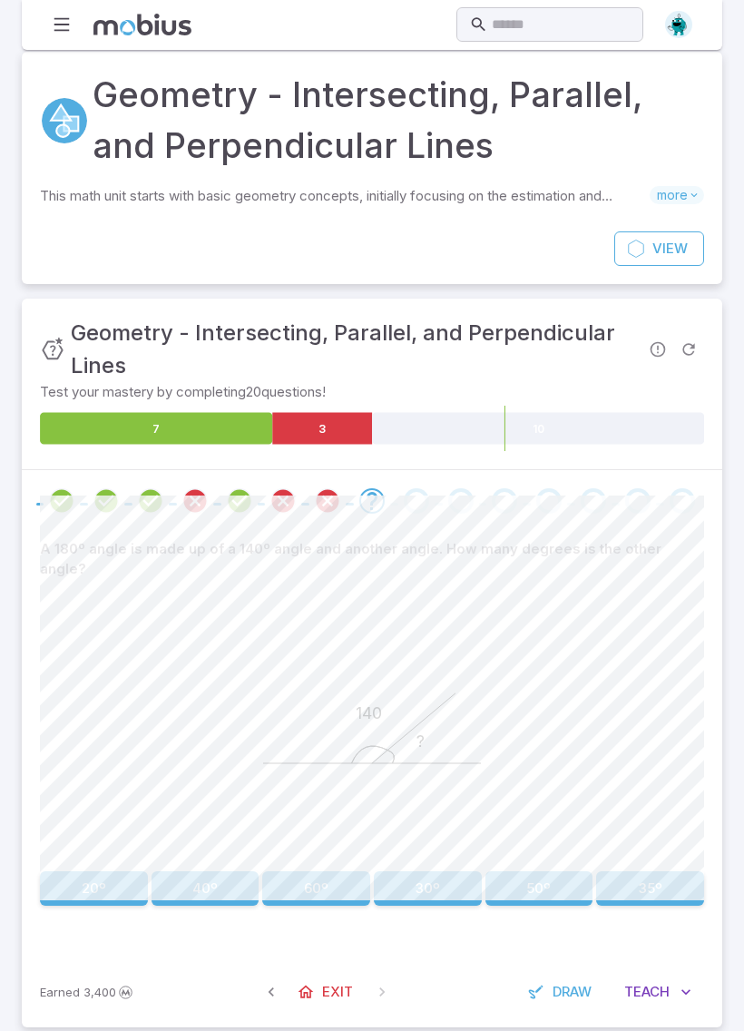
click at [203, 872] on button "40º" at bounding box center [206, 889] width 108 height 34
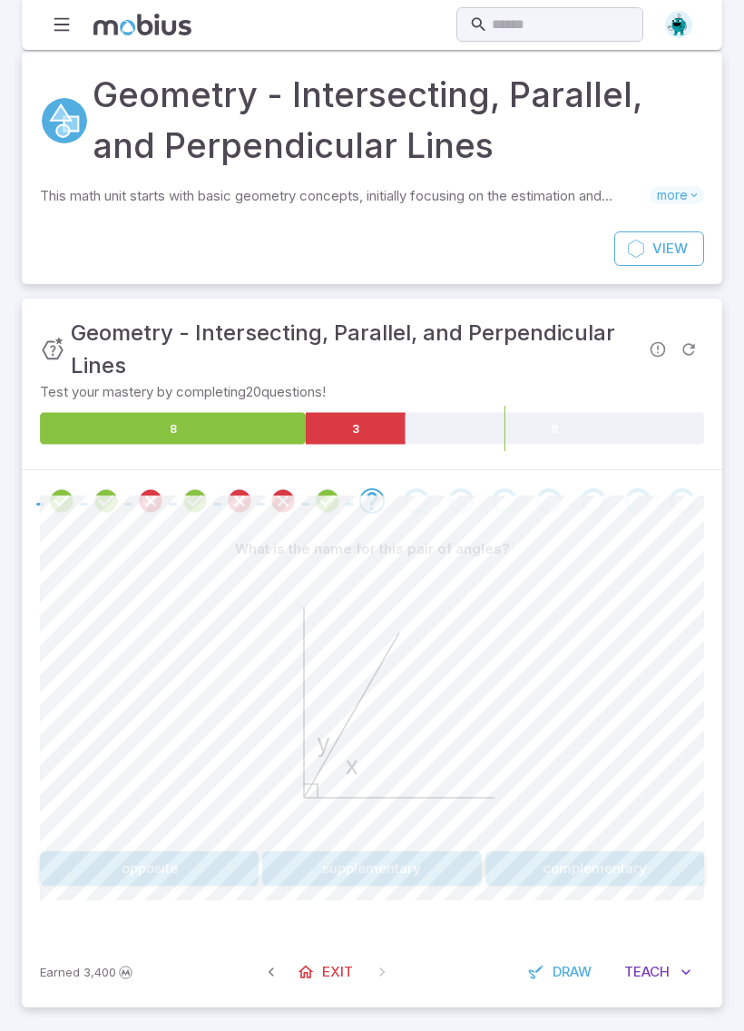
click at [596, 852] on button "complementary" at bounding box center [595, 869] width 219 height 34
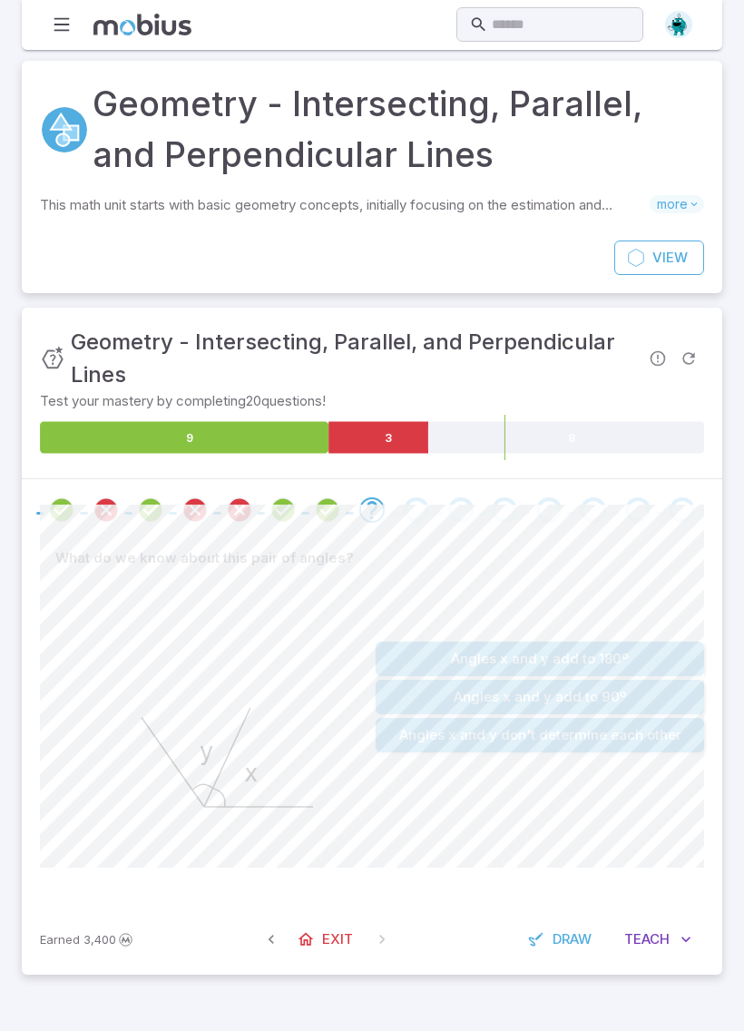
scroll to position [0, 0]
click at [662, 733] on button "Angles x and y don't determine each other" at bounding box center [540, 735] width 329 height 34
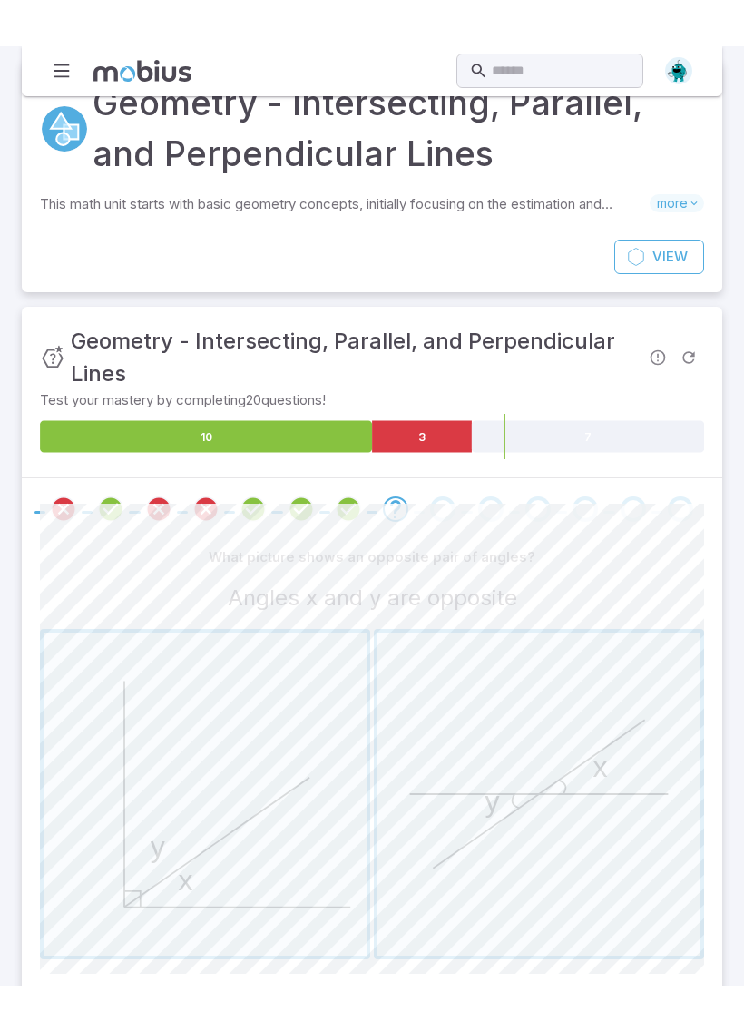
scroll to position [74, 0]
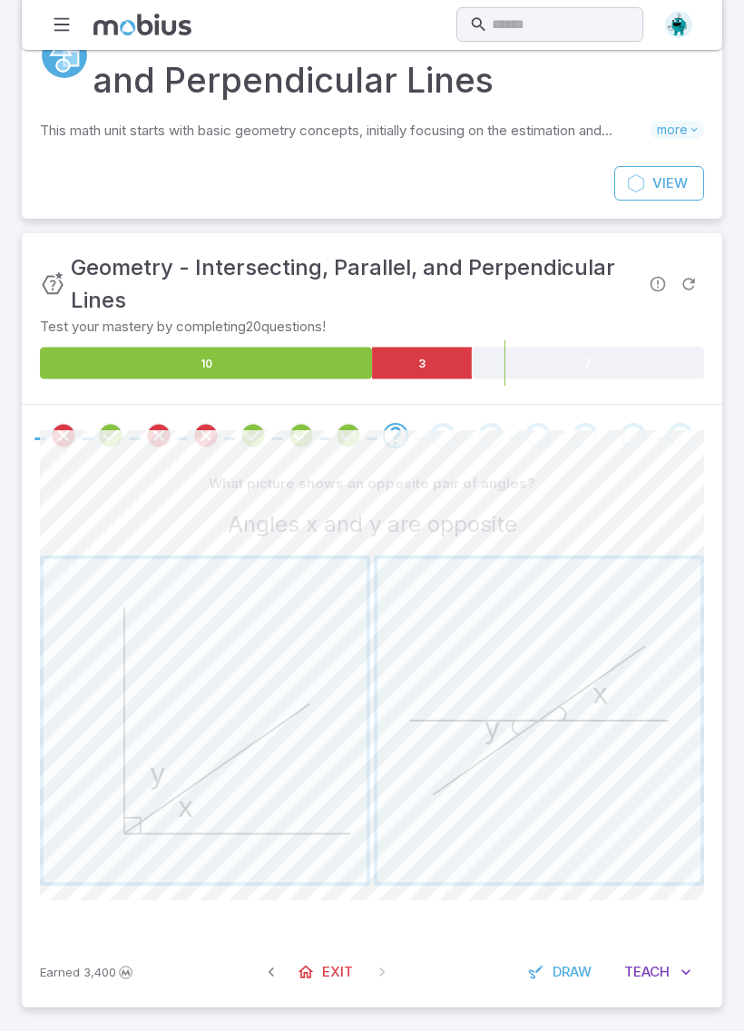
click at [283, 813] on span "button" at bounding box center [205, 720] width 323 height 323
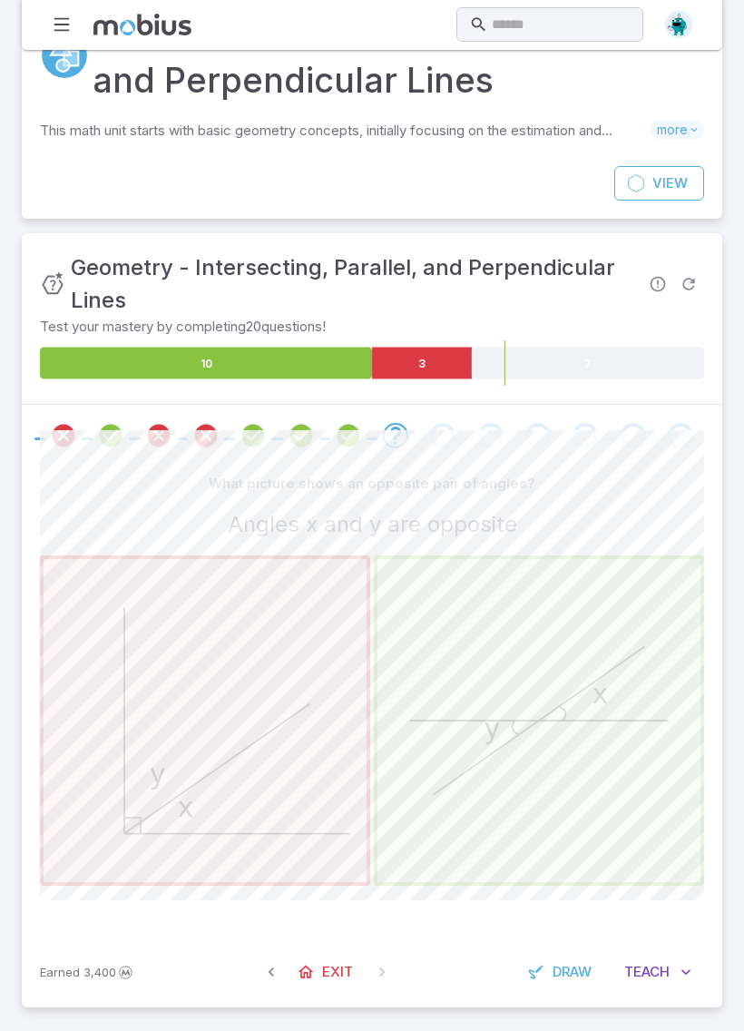
click at [455, 695] on span "button" at bounding box center [539, 720] width 323 height 323
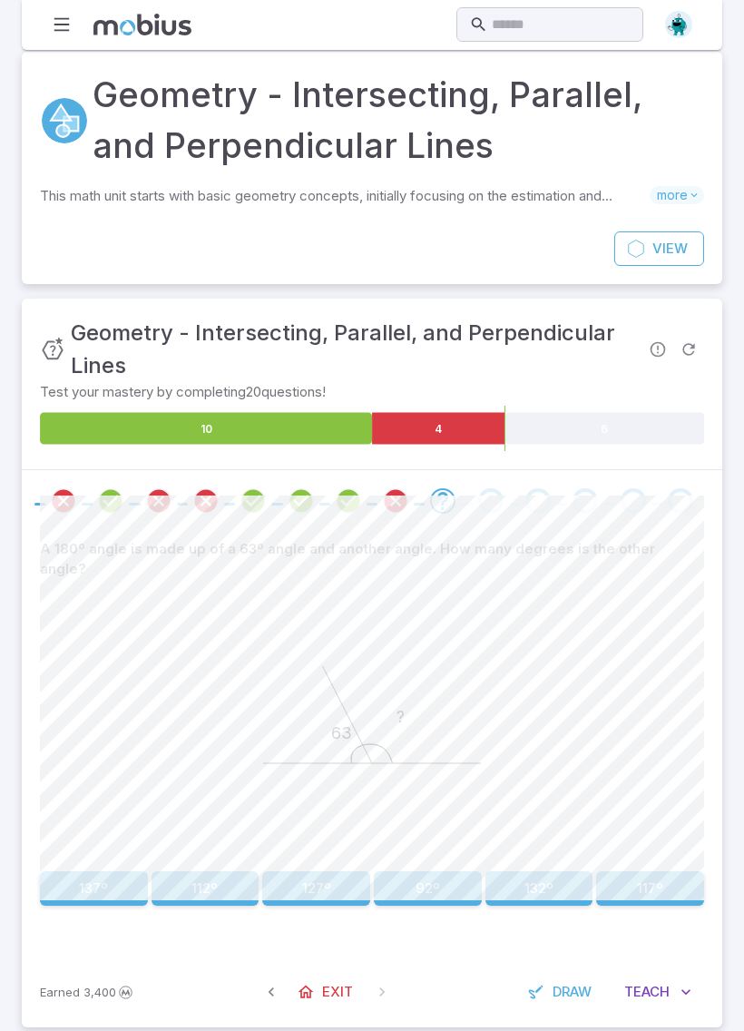
click at [675, 872] on button "117º" at bounding box center [650, 889] width 108 height 34
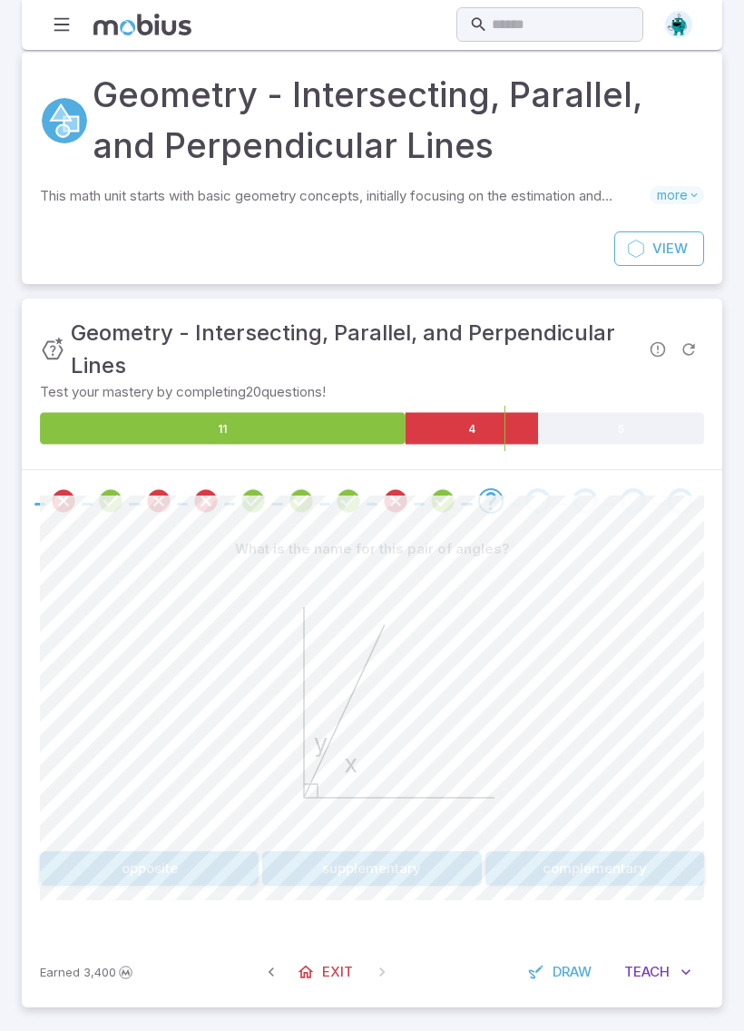
click at [611, 868] on button "complementary" at bounding box center [595, 869] width 219 height 34
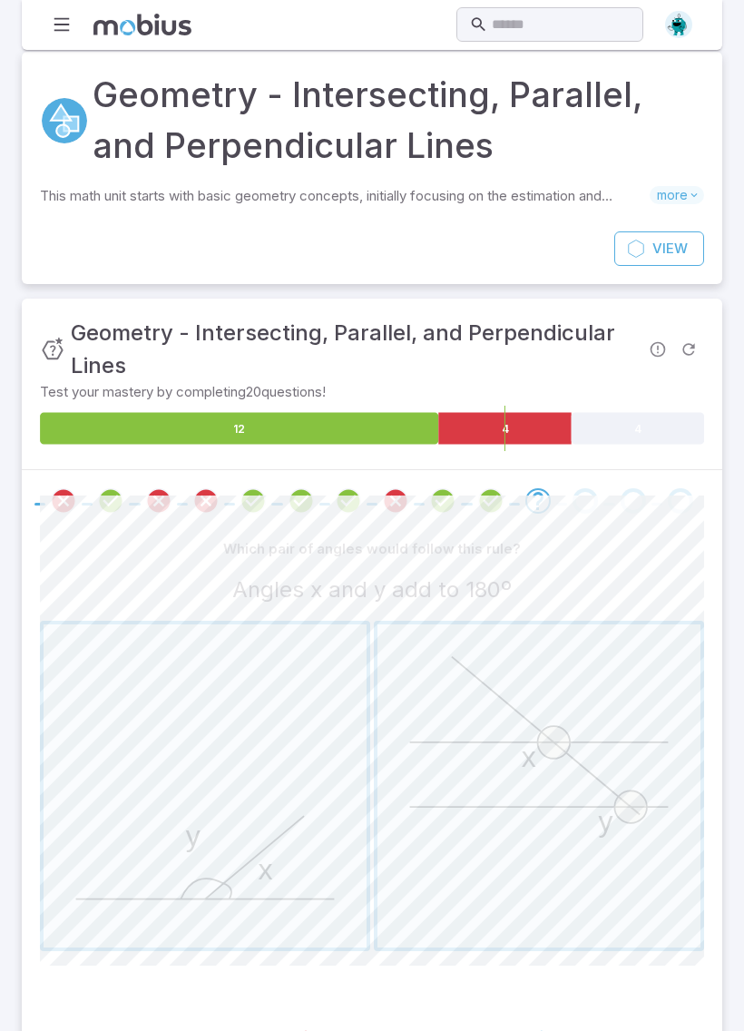
click at [247, 815] on span "button" at bounding box center [205, 786] width 323 height 323
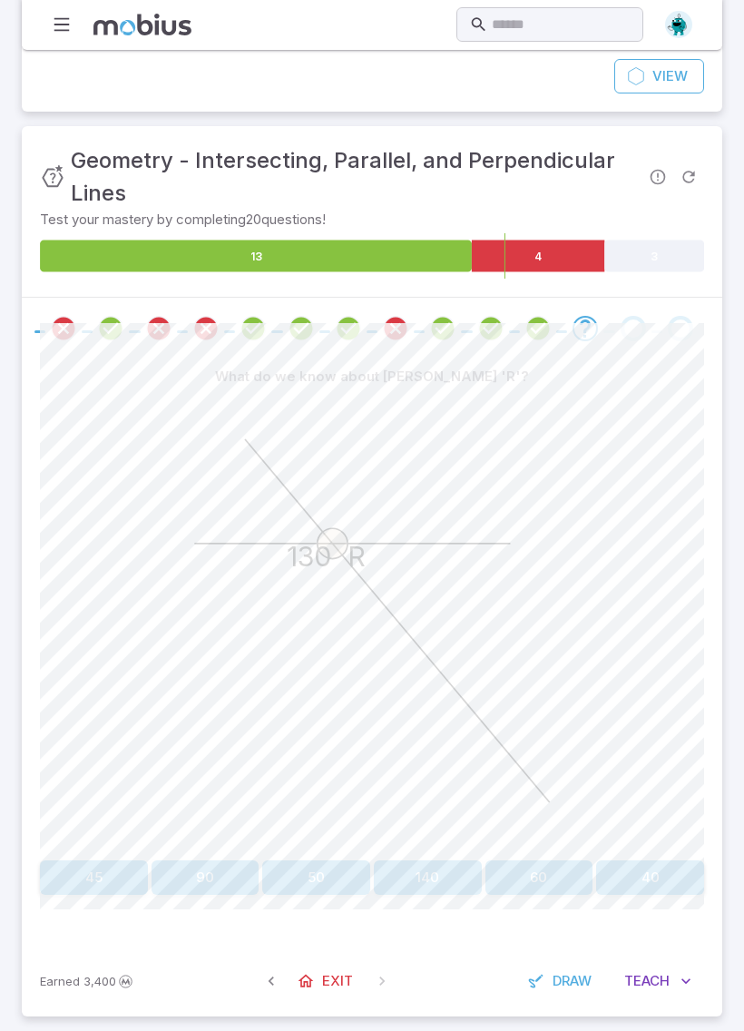
scroll to position [191, 0]
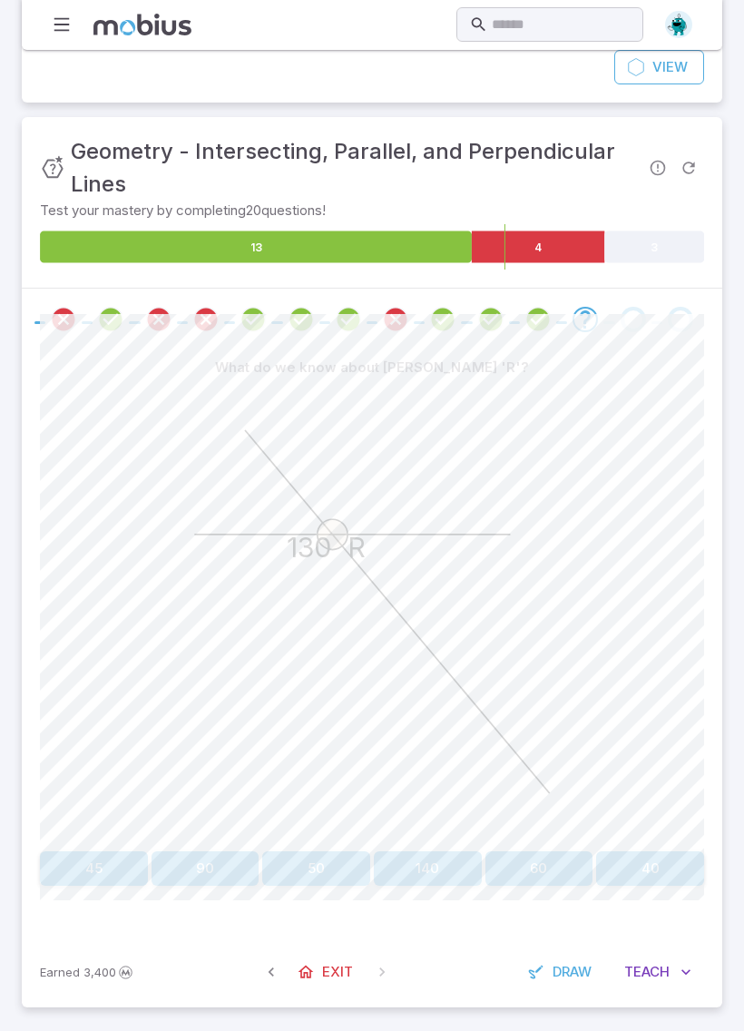
click at [326, 865] on button "50" at bounding box center [316, 869] width 108 height 34
click at [131, 853] on button "50" at bounding box center [94, 869] width 108 height 34
click at [555, 862] on button "120" at bounding box center [540, 869] width 108 height 34
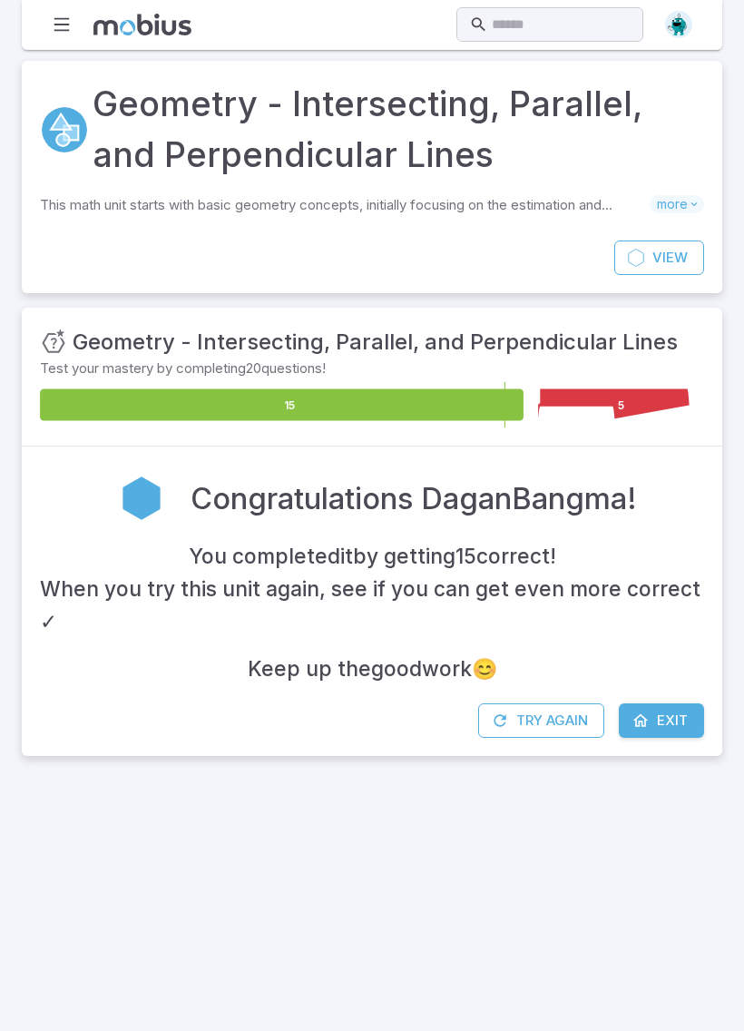
scroll to position [0, 0]
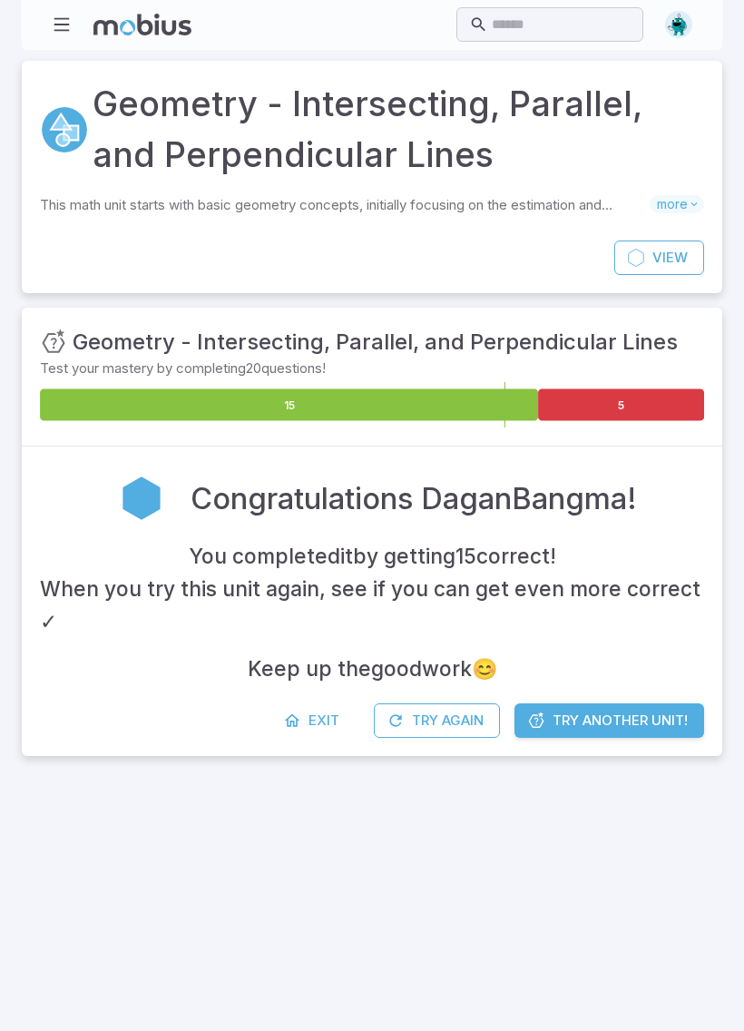
click at [470, 709] on button "Try Again" at bounding box center [437, 721] width 126 height 34
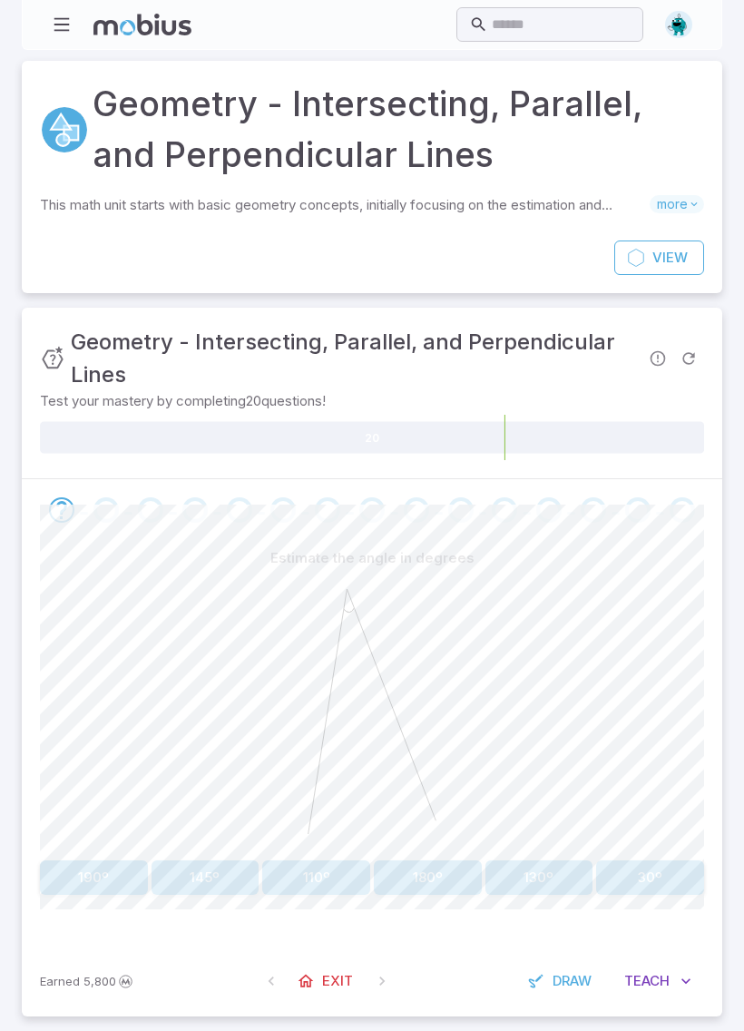
scroll to position [9, 0]
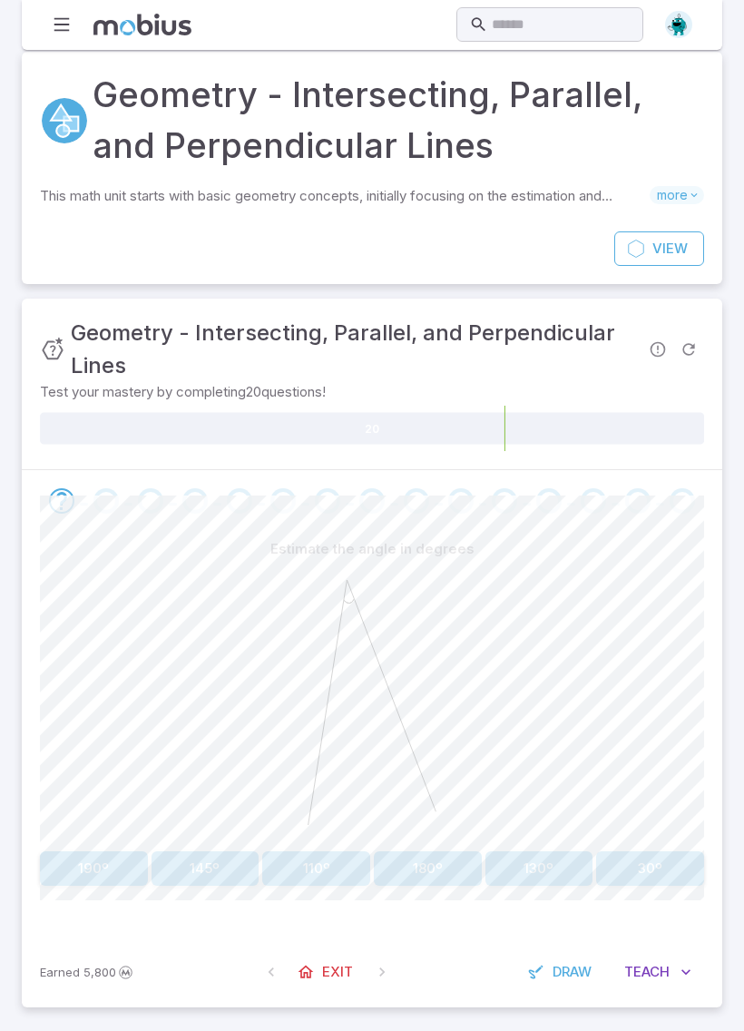
click at [654, 861] on button "30º" at bounding box center [650, 869] width 108 height 34
click at [658, 861] on button "30º" at bounding box center [650, 869] width 108 height 34
click at [435, 877] on button "60º" at bounding box center [428, 869] width 108 height 34
click at [444, 868] on button "57º" at bounding box center [428, 869] width 108 height 34
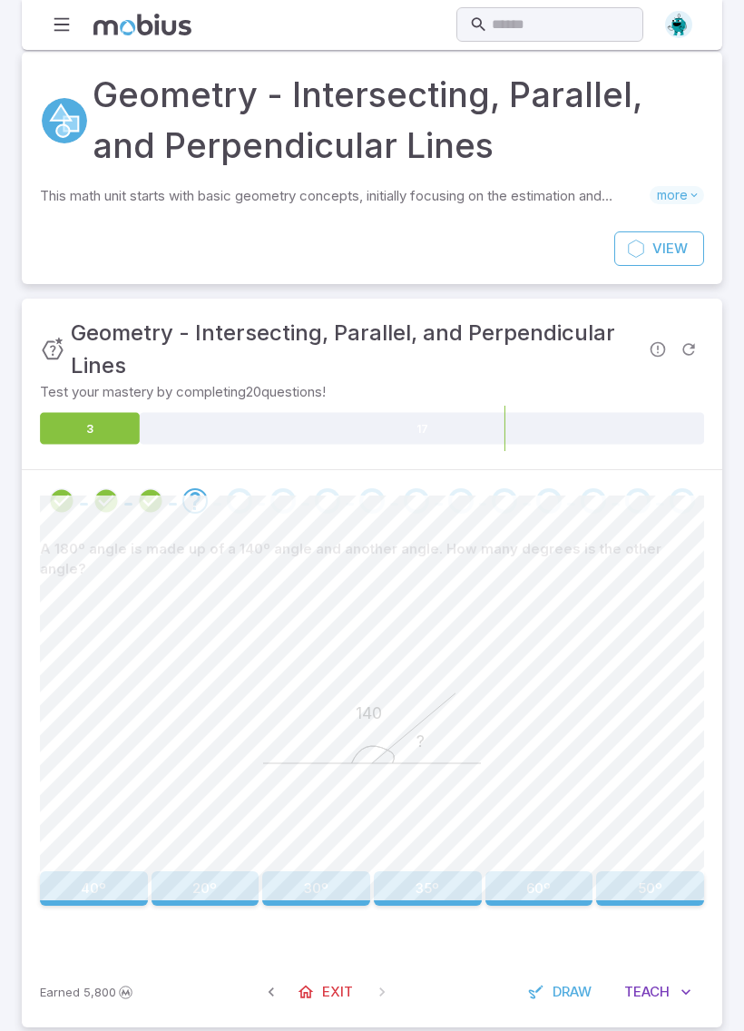
click at [123, 872] on button "40º" at bounding box center [94, 889] width 108 height 34
click at [308, 872] on button "110º" at bounding box center [316, 889] width 108 height 34
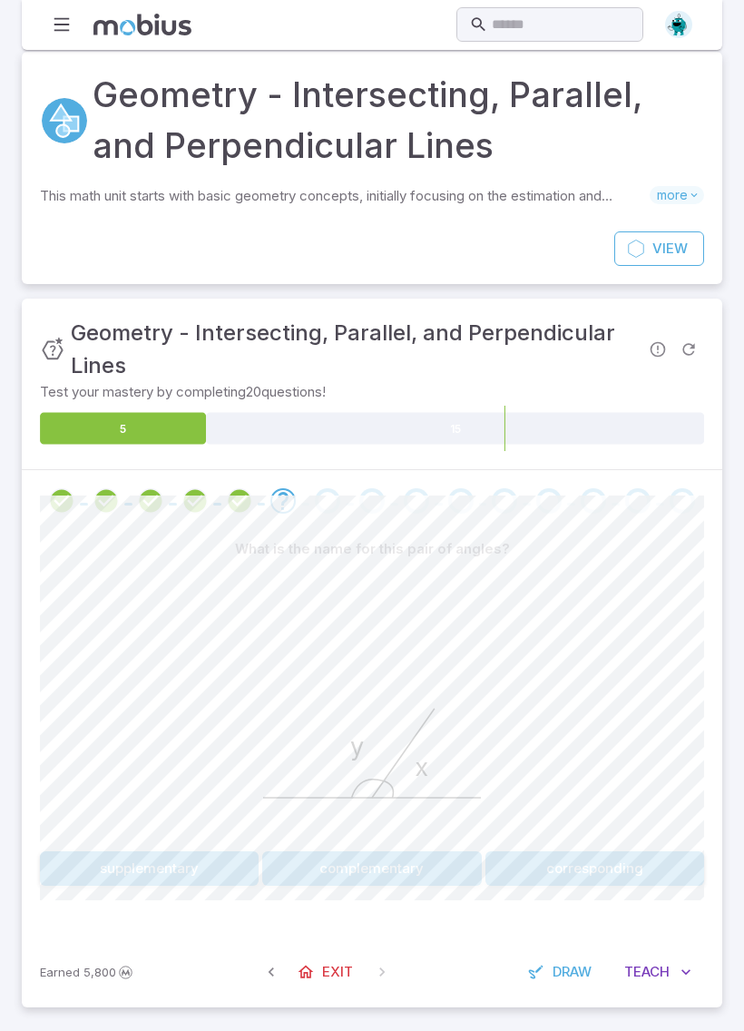
click at [193, 869] on button "supplementary" at bounding box center [149, 869] width 219 height 34
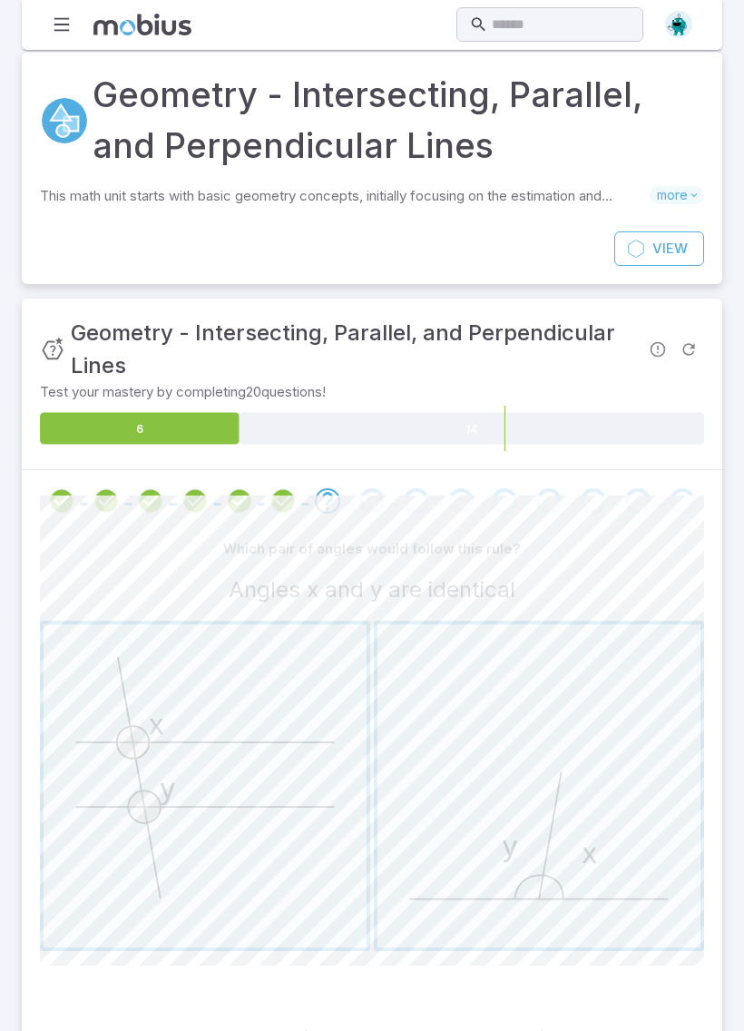
click at [279, 795] on span "button" at bounding box center [205, 786] width 323 height 323
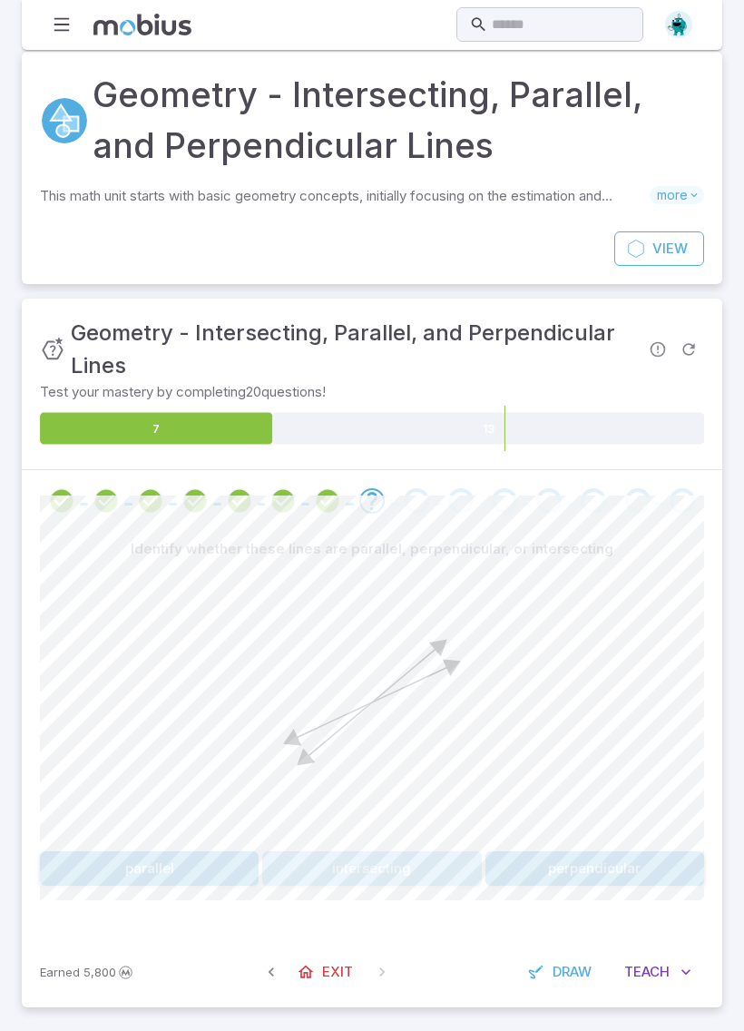
click at [418, 871] on button "intersecting" at bounding box center [371, 869] width 219 height 34
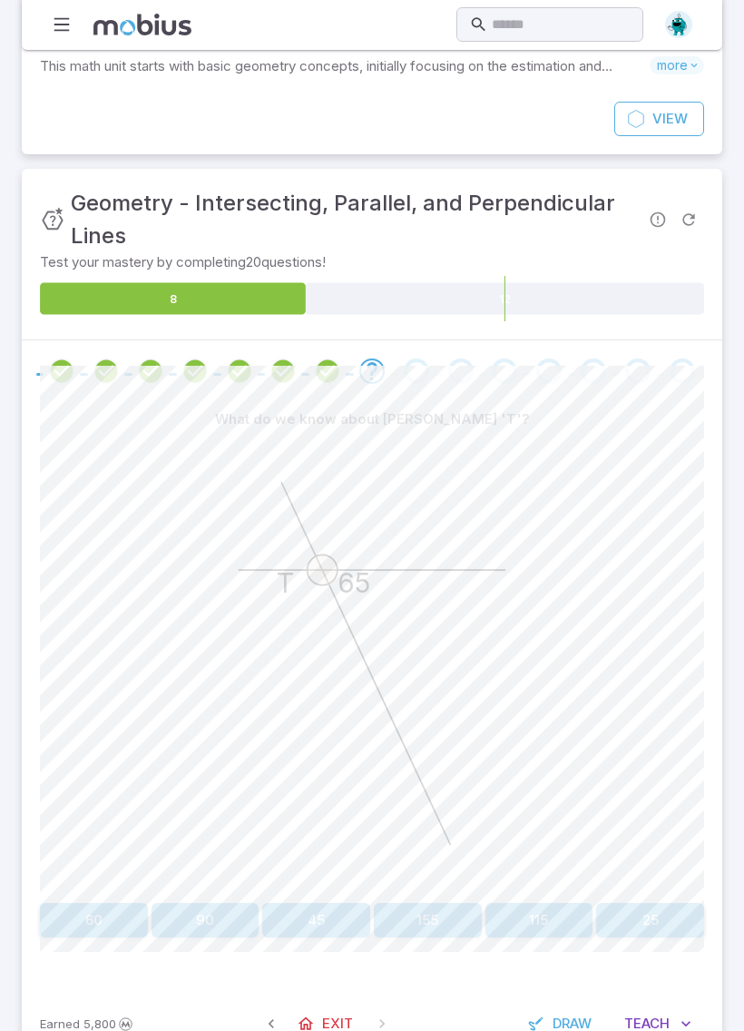
scroll to position [191, 0]
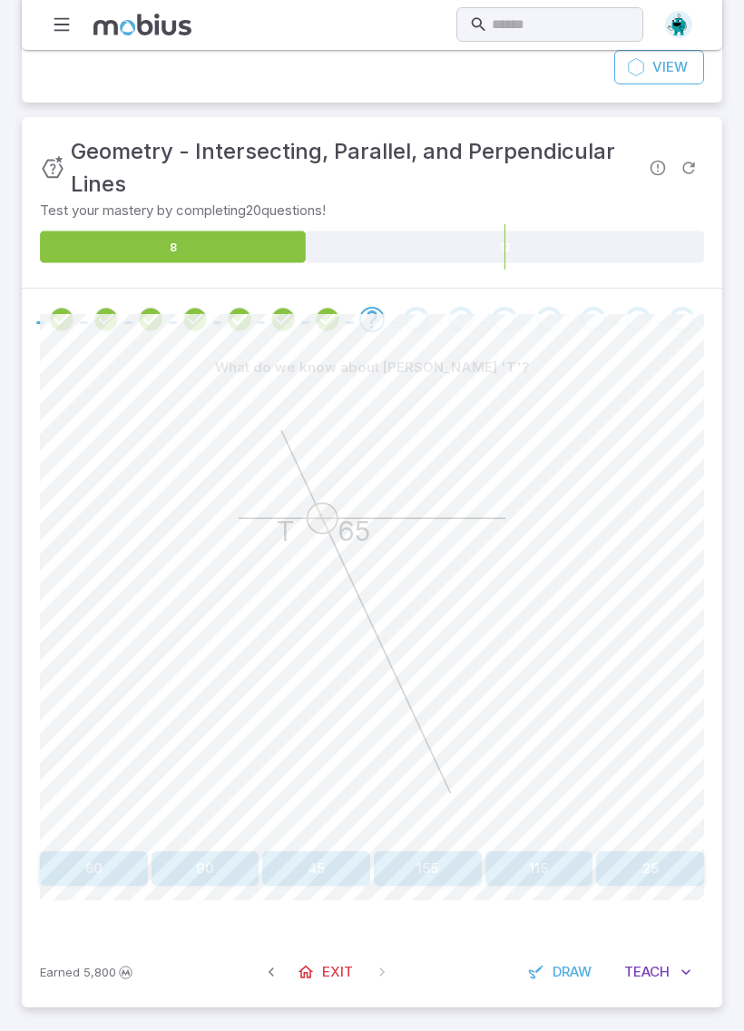
click at [548, 868] on button "115" at bounding box center [540, 869] width 108 height 34
click at [208, 860] on button "30" at bounding box center [206, 869] width 108 height 34
click at [667, 861] on button "60" at bounding box center [650, 869] width 108 height 34
click at [252, 872] on button "<SRQ" at bounding box center [238, 869] width 130 height 34
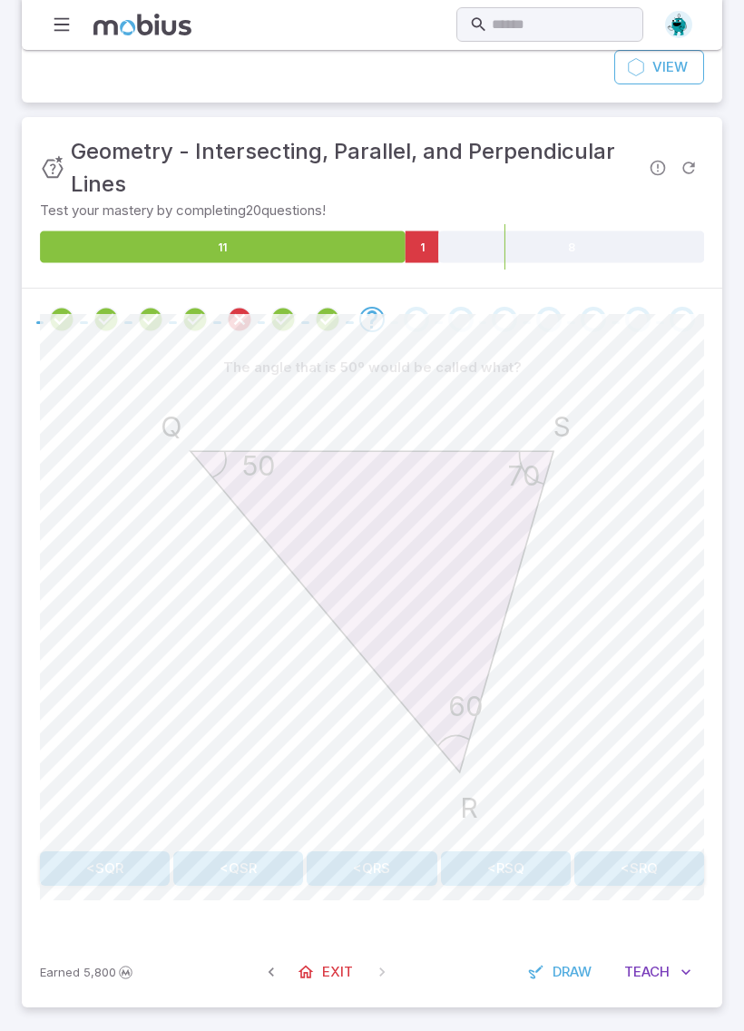
click at [259, 859] on button "<QSR" at bounding box center [238, 869] width 130 height 34
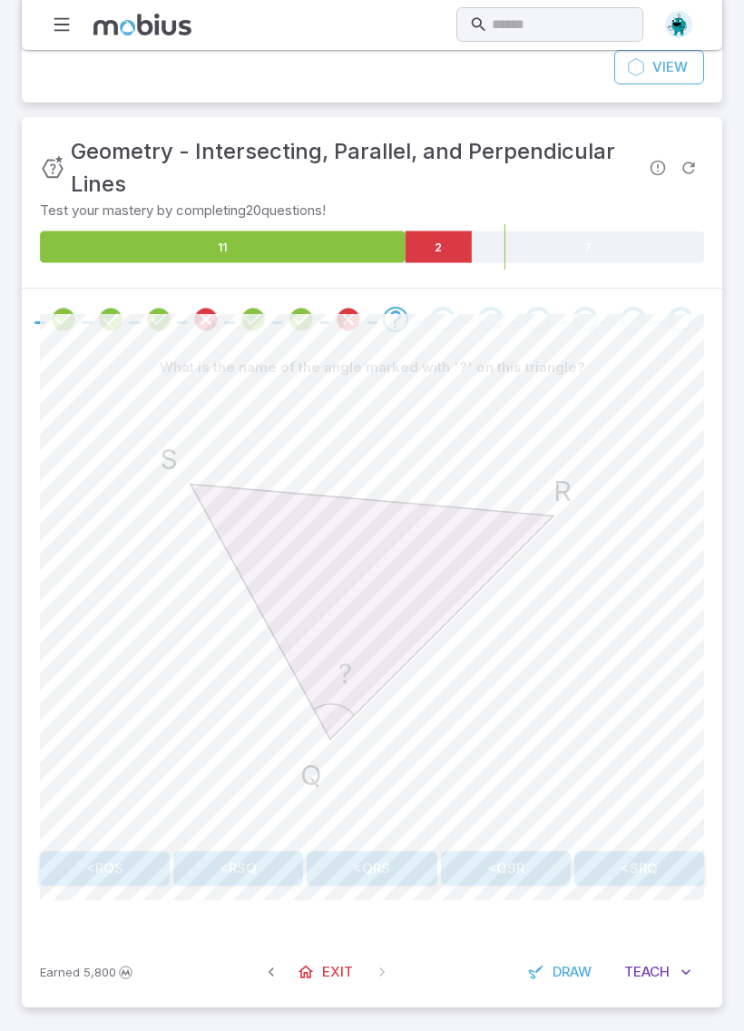
click at [663, 865] on button "<SRQ" at bounding box center [640, 869] width 130 height 34
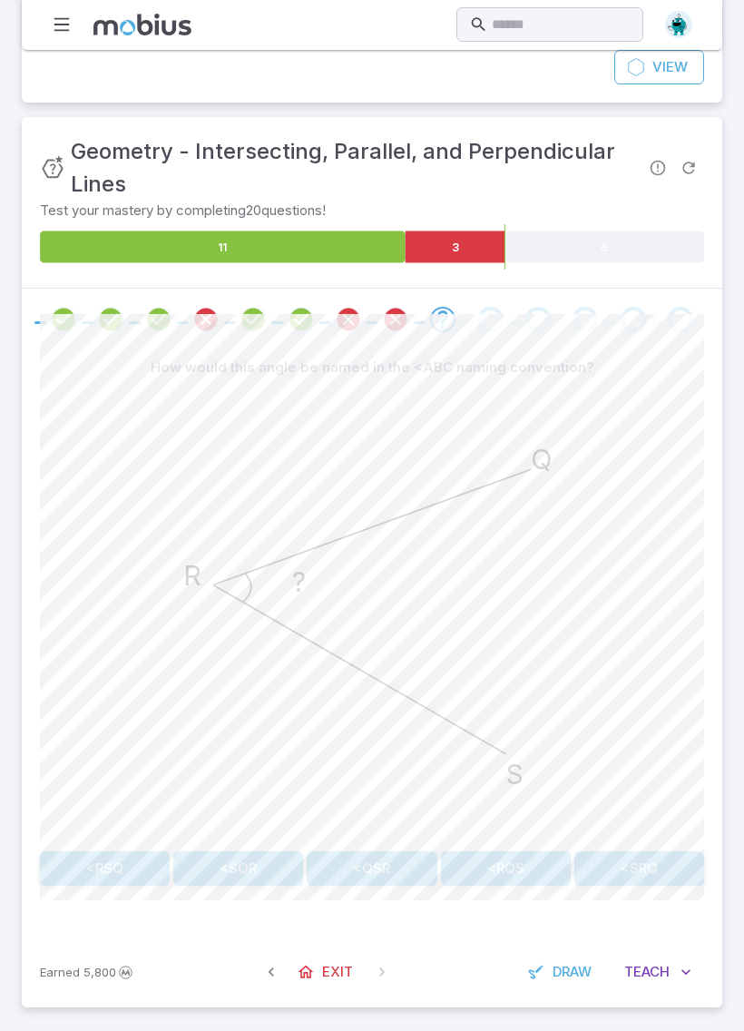
click at [252, 866] on button "<SQR" at bounding box center [238, 869] width 130 height 34
click at [208, 872] on button "105" at bounding box center [206, 869] width 108 height 34
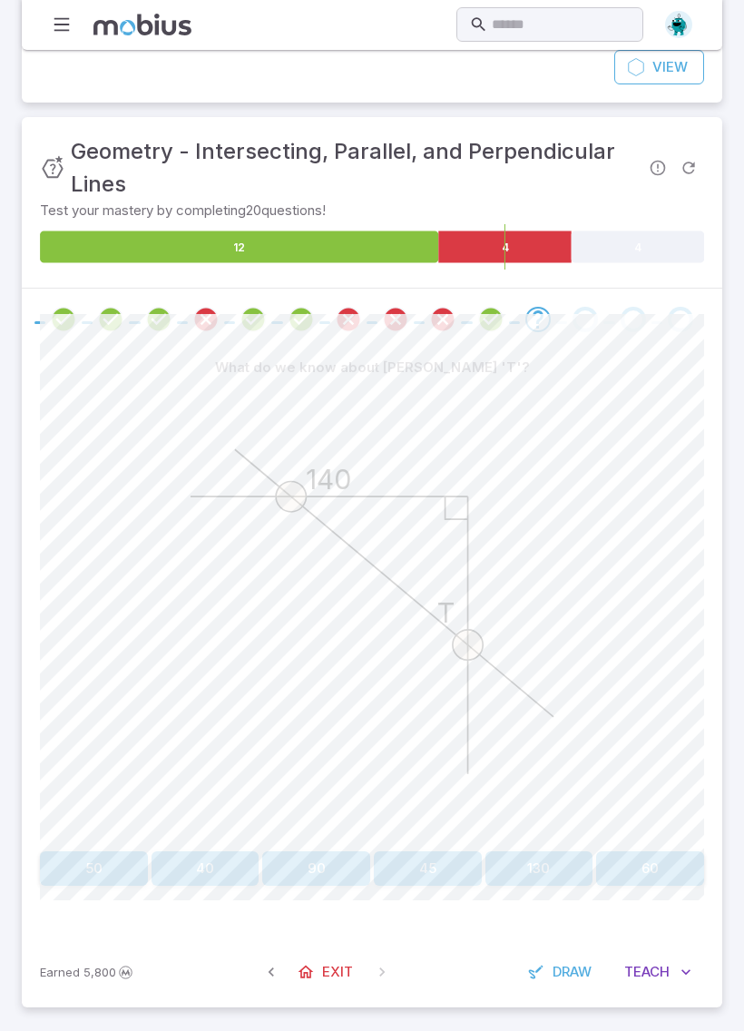
click at [212, 868] on button "40" at bounding box center [206, 869] width 108 height 34
click at [324, 855] on button "60" at bounding box center [316, 869] width 108 height 34
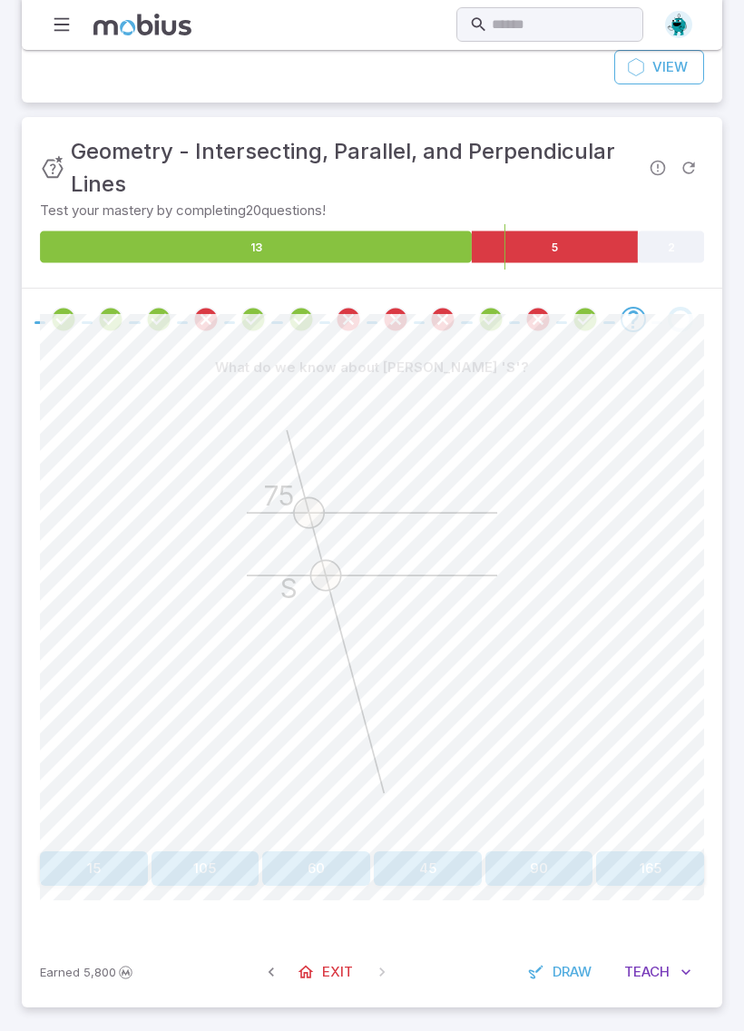
click at [219, 862] on button "105" at bounding box center [206, 869] width 108 height 34
click at [439, 862] on button "50" at bounding box center [428, 869] width 108 height 34
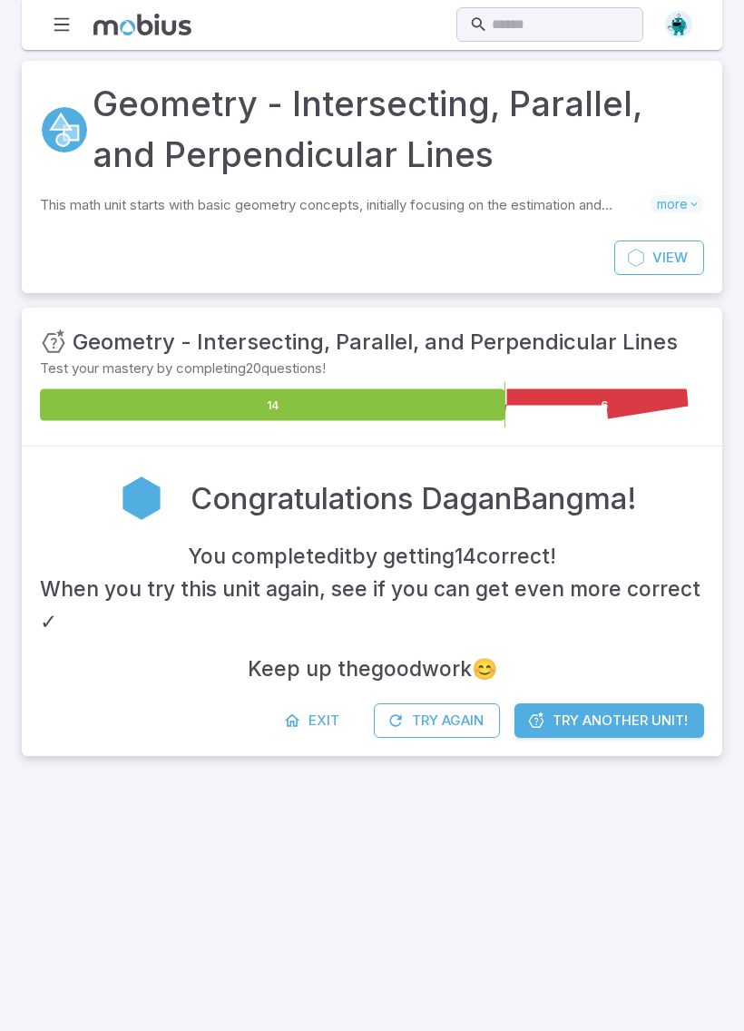
scroll to position [0, 0]
click at [573, 713] on span "Try Another Unit!" at bounding box center [620, 721] width 135 height 20
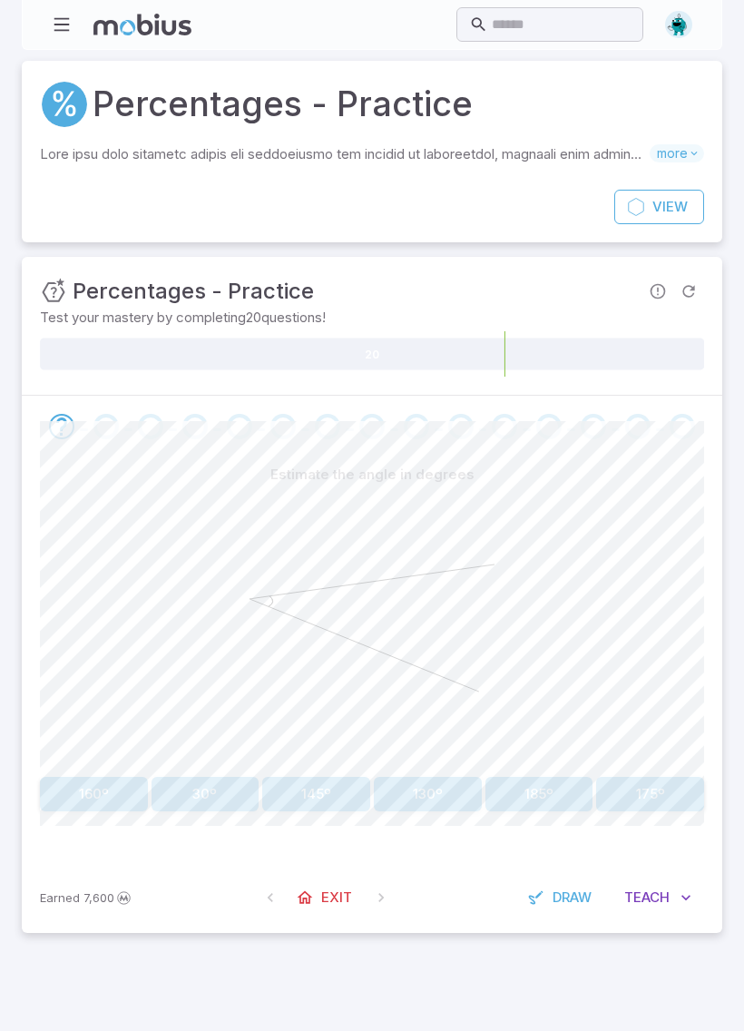
click at [203, 800] on button "30º" at bounding box center [206, 794] width 108 height 34
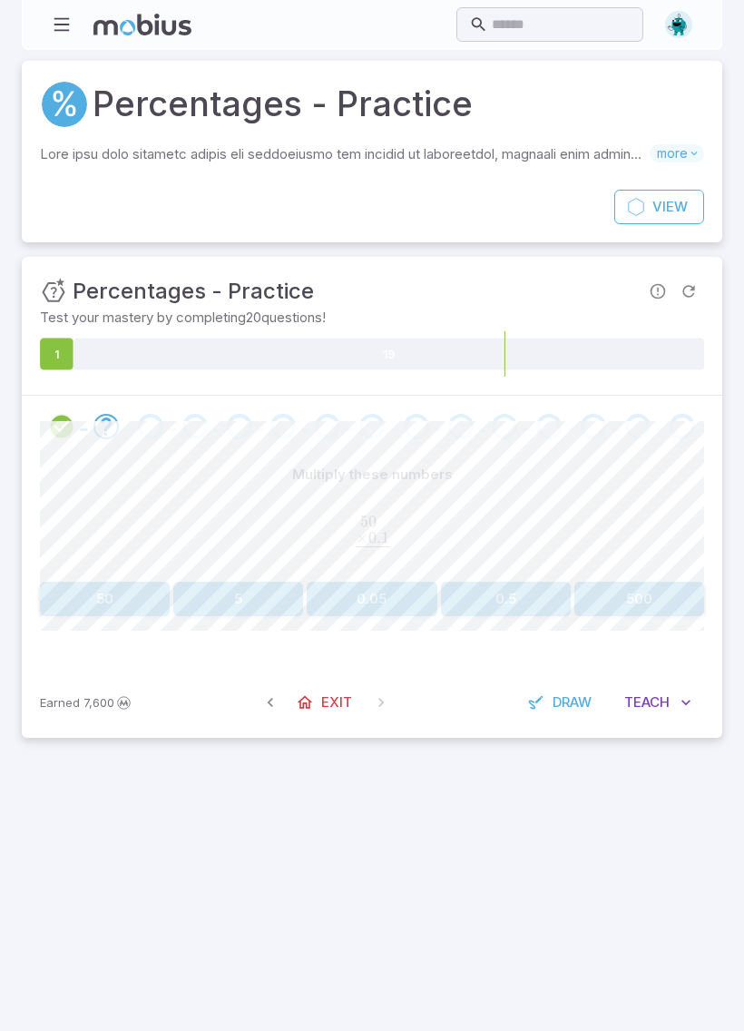
click at [229, 602] on button "5" at bounding box center [238, 599] width 130 height 34
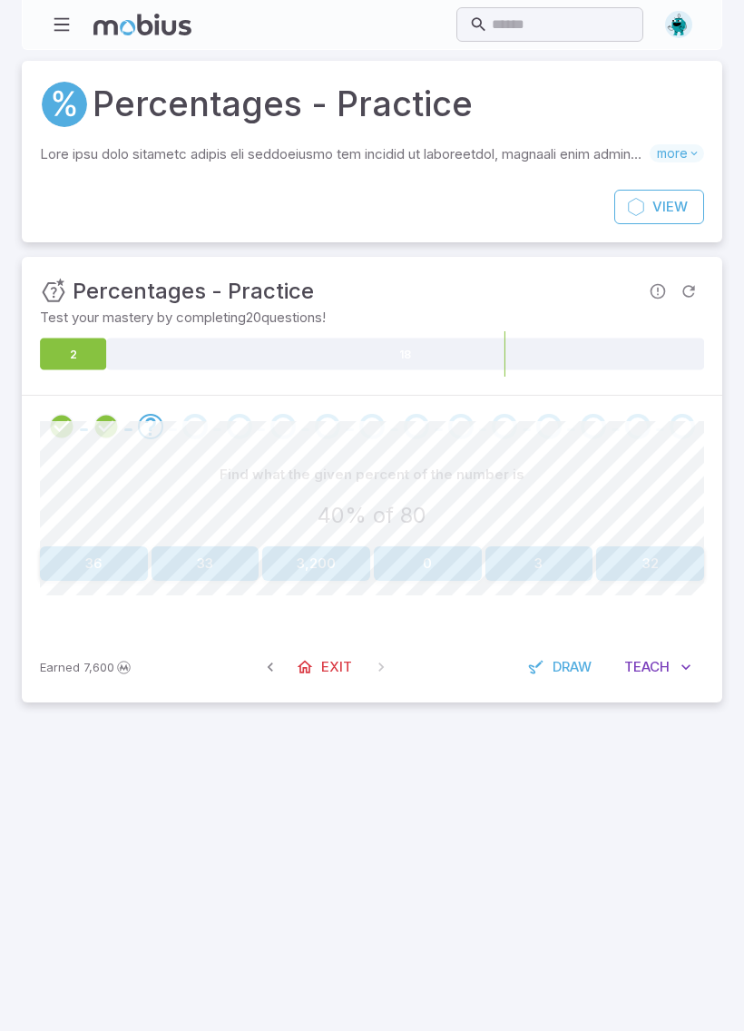
click at [677, 561] on button "32" at bounding box center [650, 564] width 108 height 34
click at [339, 561] on button "19" at bounding box center [316, 564] width 108 height 34
click at [445, 570] on button "30%" at bounding box center [428, 564] width 108 height 34
click at [449, 555] on button "52" at bounding box center [428, 564] width 108 height 34
click at [515, 555] on button "80" at bounding box center [506, 564] width 130 height 34
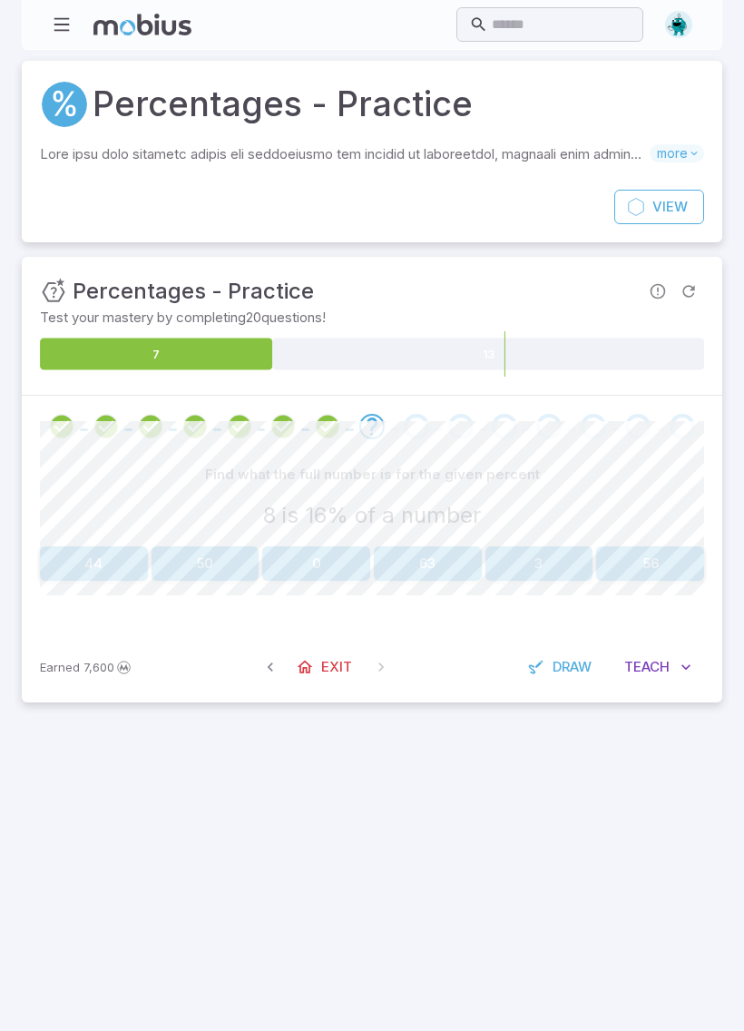
click at [233, 560] on button "50" at bounding box center [206, 564] width 108 height 34
click at [85, 567] on button "110%" at bounding box center [94, 564] width 108 height 34
click at [665, 563] on button "160" at bounding box center [650, 564] width 108 height 34
click at [330, 564] on button "-80%" at bounding box center [316, 564] width 108 height 34
click at [407, 578] on button "17" at bounding box center [428, 564] width 108 height 34
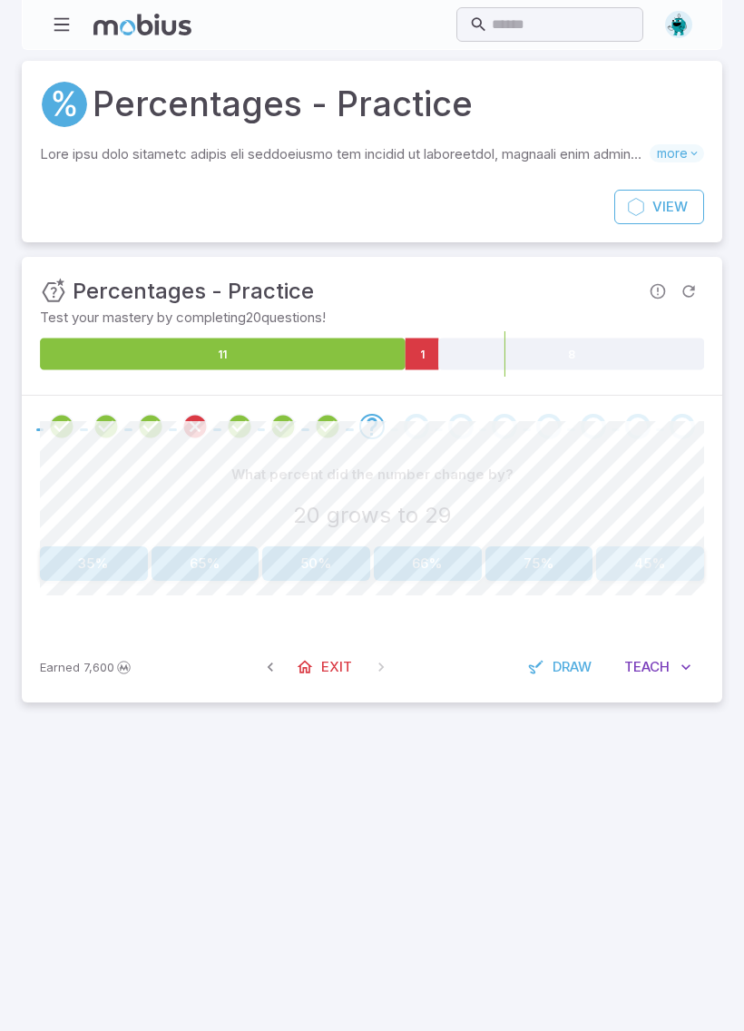
click at [671, 565] on button "45%" at bounding box center [650, 564] width 108 height 34
click at [553, 563] on button "$44.00" at bounding box center [540, 564] width 108 height 34
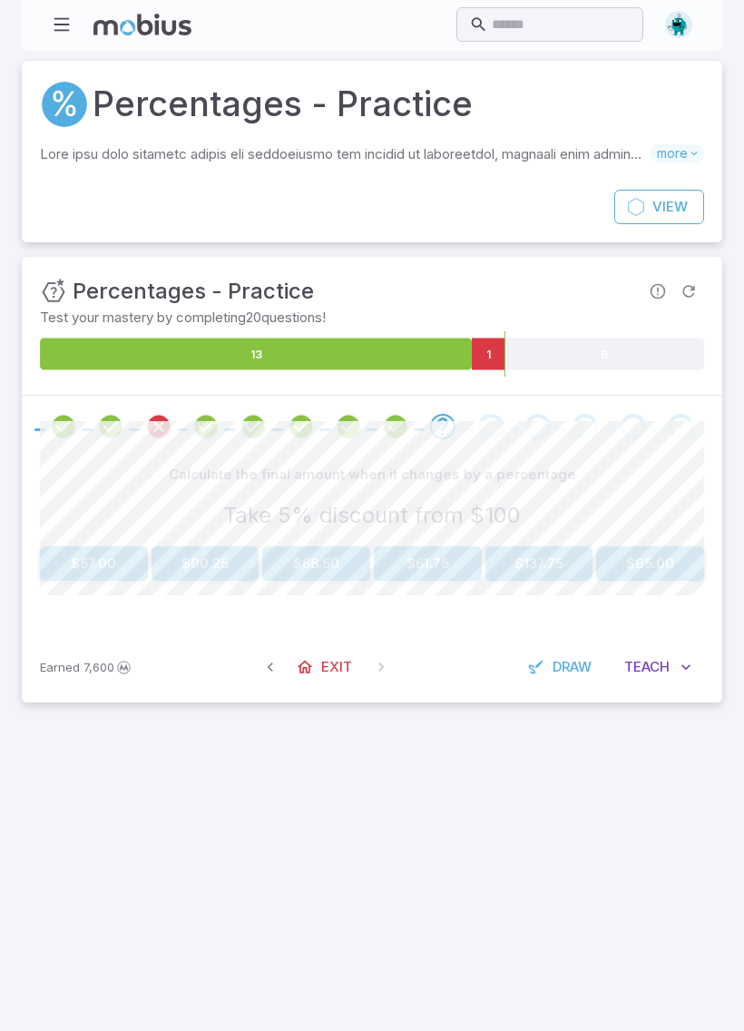
click at [663, 560] on button "$95.00" at bounding box center [650, 564] width 108 height 34
click at [565, 547] on button "-45%" at bounding box center [540, 564] width 108 height 34
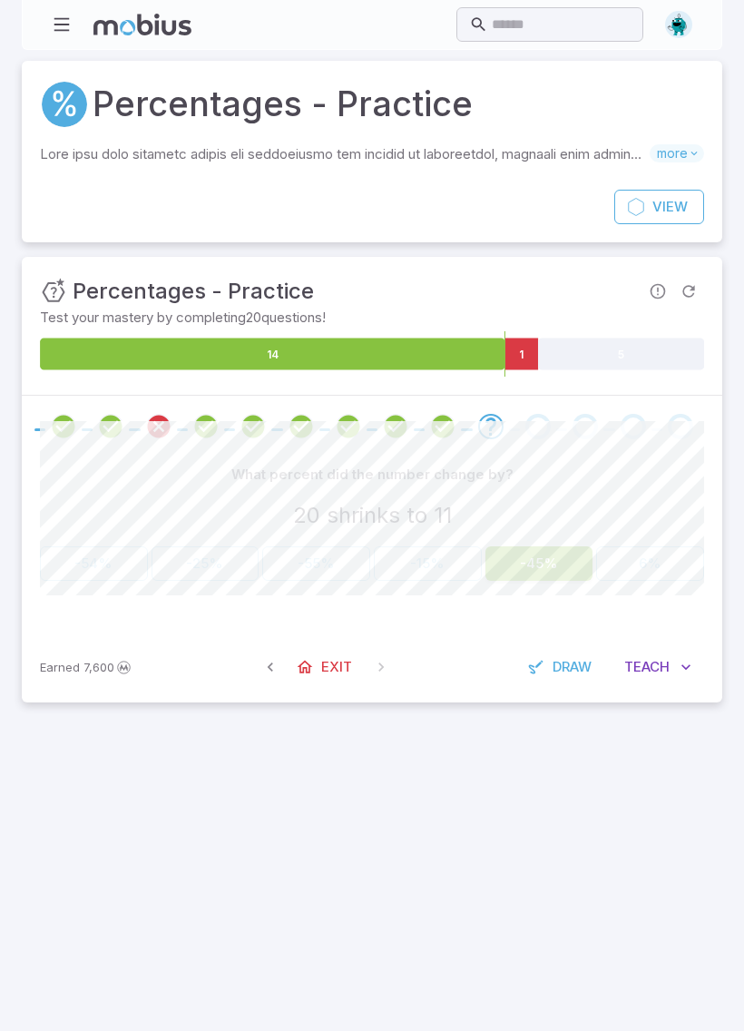
click at [561, 544] on div "What percent did the number change by? 20 shrinks to 11 -54% -25% -55% -15% -45…" at bounding box center [372, 519] width 665 height 123
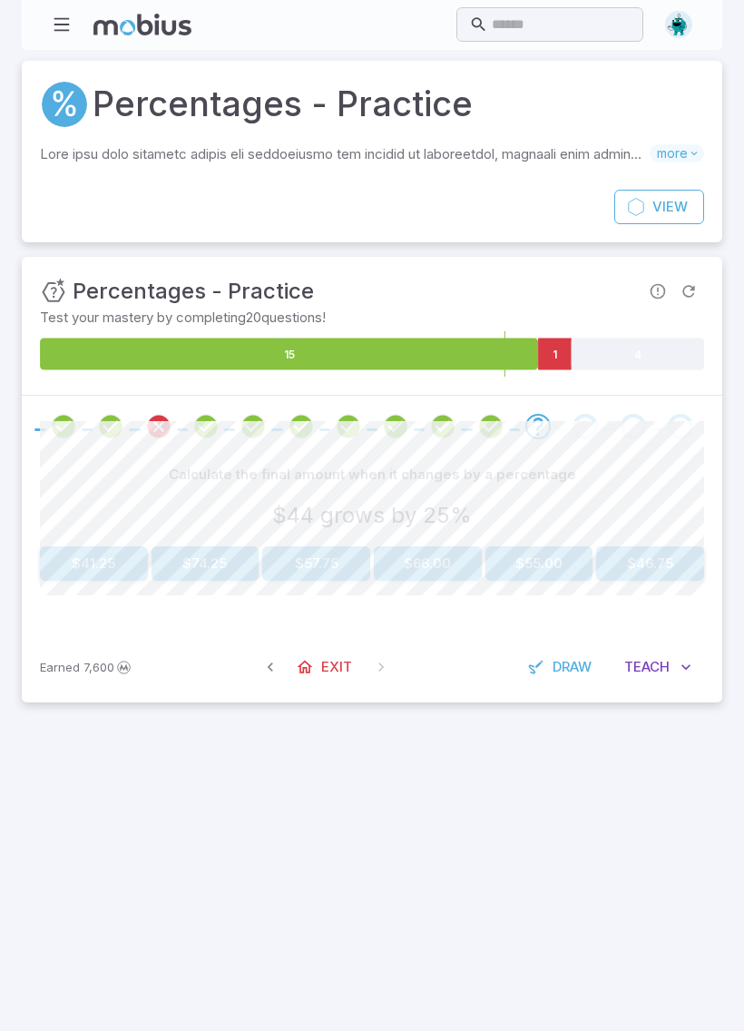
click at [548, 569] on button "$55.00" at bounding box center [540, 564] width 108 height 34
click at [101, 552] on button "$55.00" at bounding box center [94, 564] width 108 height 34
click at [222, 550] on button "$35.00" at bounding box center [206, 564] width 108 height 34
click at [649, 561] on button "$62.00" at bounding box center [650, 564] width 108 height 34
